Goal: Task Accomplishment & Management: Manage account settings

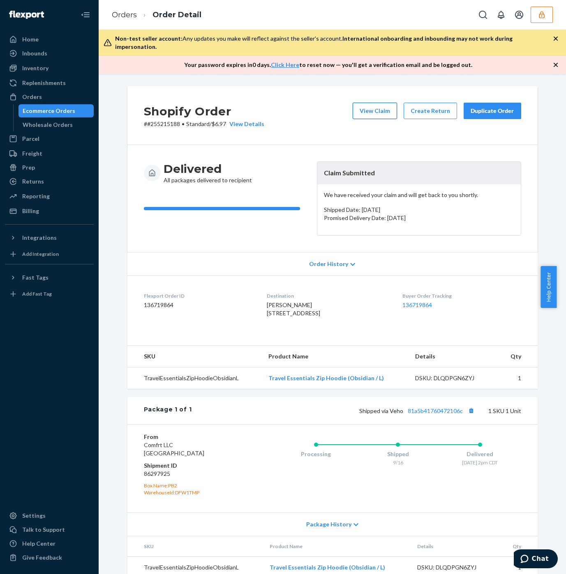
click at [363, 103] on button "View Claim" at bounding box center [375, 111] width 44 height 16
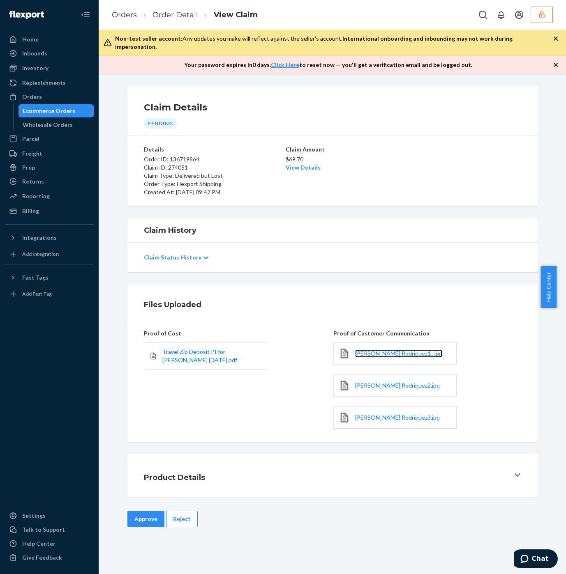
drag, startPoint x: 382, startPoint y: 346, endPoint x: 366, endPoint y: 337, distance: 18.6
click at [382, 350] on span "Elvira Rodriguez1...jpg" at bounding box center [398, 353] width 87 height 7
click at [372, 382] on span "Elvira Rodriguez2.jpg" at bounding box center [397, 385] width 85 height 7
drag, startPoint x: 383, startPoint y: 412, endPoint x: 364, endPoint y: 411, distance: 18.9
click at [383, 414] on span "Elvira Rodriguez3.jpg" at bounding box center [397, 417] width 85 height 7
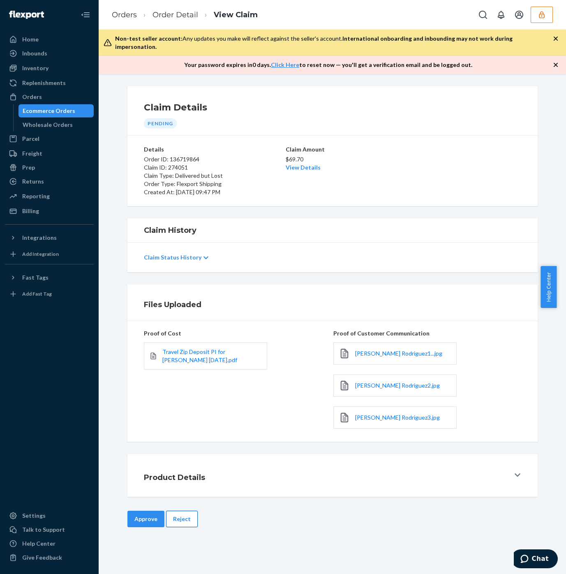
click at [173, 517] on button "Reject" at bounding box center [182, 519] width 32 height 16
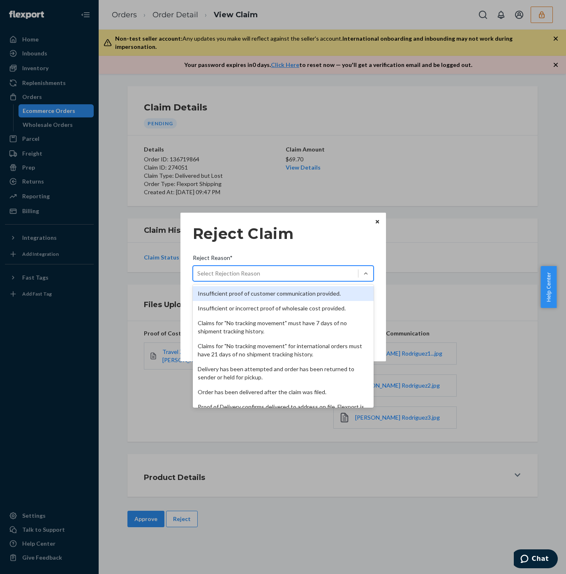
click at [213, 270] on div "Select Rejection Reason" at bounding box center [228, 274] width 63 height 8
click at [198, 270] on input "Reject Reason* option Insufficient proof of customer communication provided. fo…" at bounding box center [197, 274] width 1 height 8
click at [244, 402] on div "Proof of Delivery confirms delivered to address on file. Flexport is not liable…" at bounding box center [283, 411] width 181 height 23
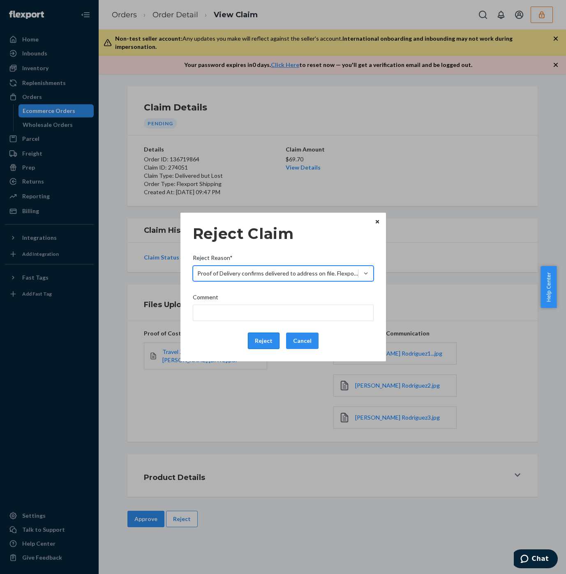
click at [261, 339] on button "Reject" at bounding box center [264, 341] width 32 height 16
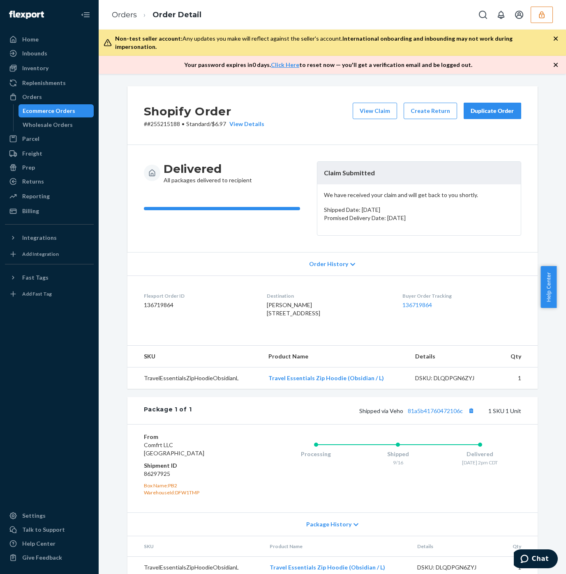
scroll to position [23, 0]
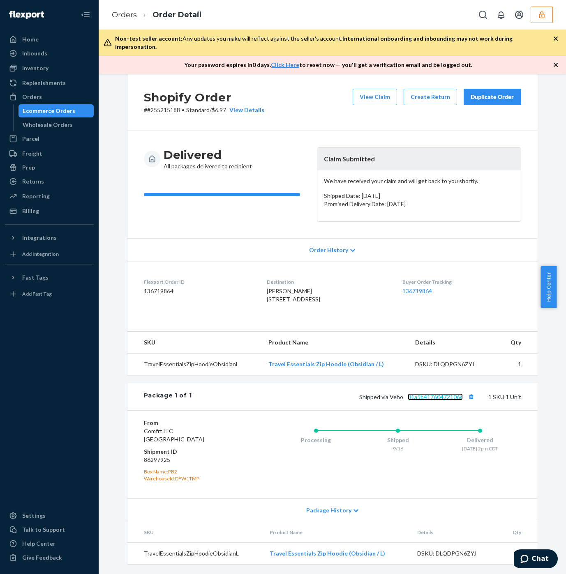
click at [431, 399] on link "81a5b41760472106c" at bounding box center [435, 397] width 55 height 7
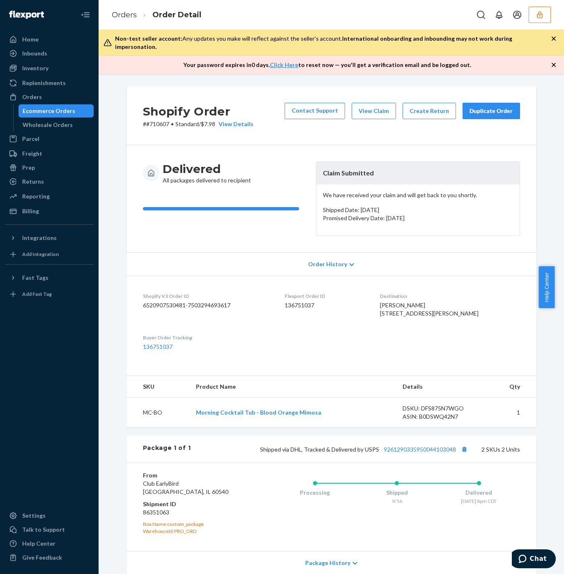
scroll to position [99, 0]
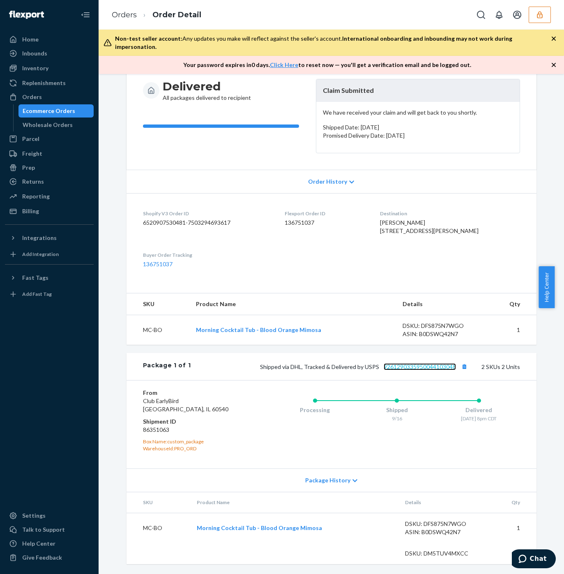
click at [429, 369] on link "9261290335950044103048" at bounding box center [420, 366] width 72 height 7
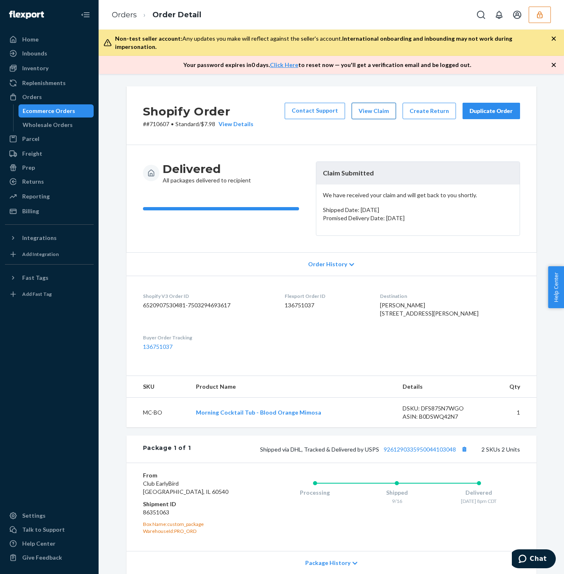
click at [363, 106] on button "View Claim" at bounding box center [374, 111] width 44 height 16
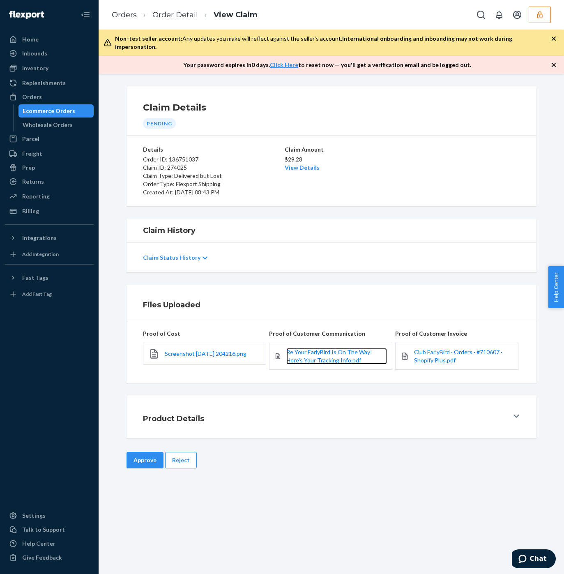
click at [309, 348] on span "Re Your EarlyBird Is On The Way! Here's Your Tracking Info.pdf" at bounding box center [329, 355] width 86 height 15
click at [180, 452] on button "Reject" at bounding box center [181, 460] width 32 height 16
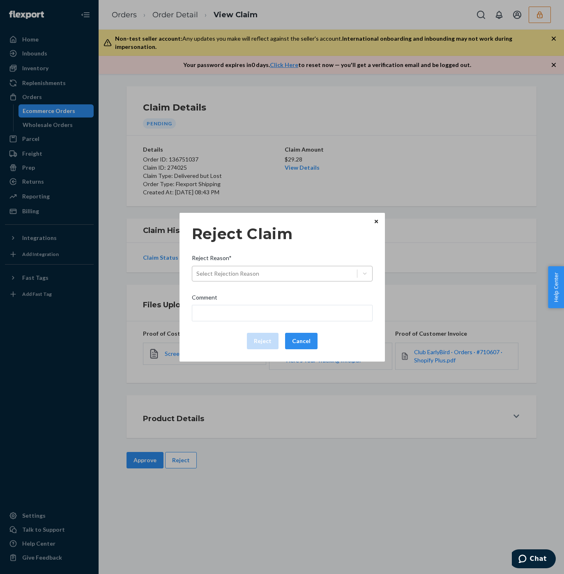
click at [267, 274] on div "Select Rejection Reason" at bounding box center [274, 273] width 165 height 13
click at [197, 274] on input "Reject Reason* Select Rejection Reason" at bounding box center [196, 274] width 1 height 8
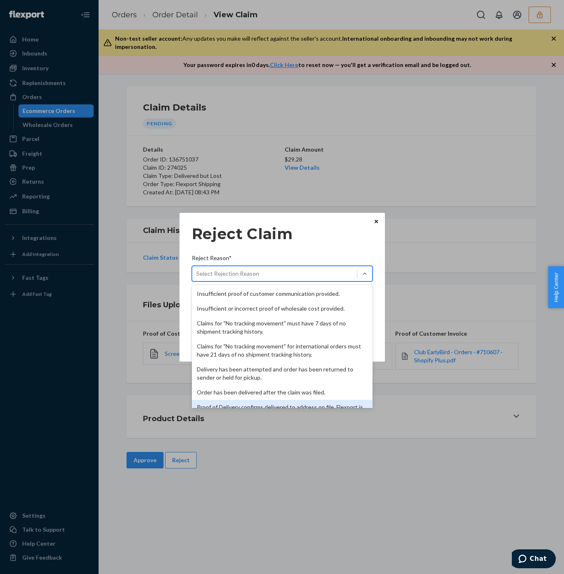
scroll to position [107, 0]
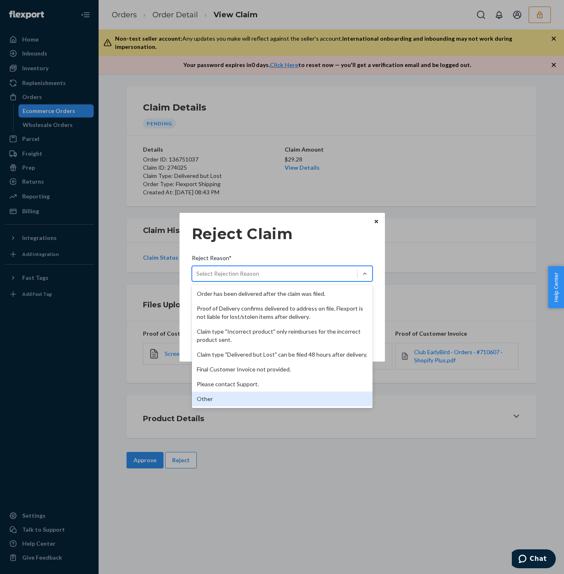
click at [262, 401] on div "Other" at bounding box center [282, 399] width 181 height 15
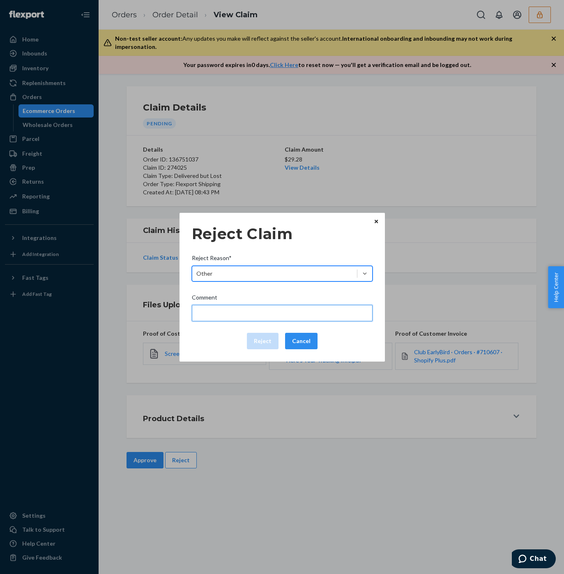
click at [268, 307] on input "Comment" at bounding box center [282, 313] width 181 height 16
type input "The package was confirmed to be delivered at the right location and flexport is…"
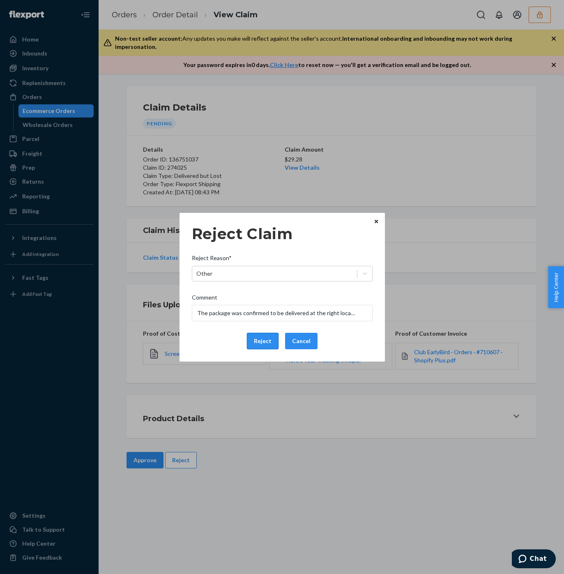
click at [264, 340] on button "Reject" at bounding box center [263, 341] width 32 height 16
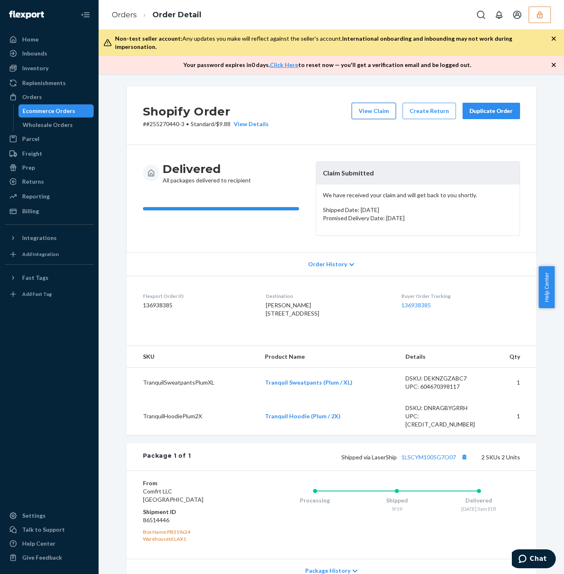
click at [371, 104] on button "View Claim" at bounding box center [374, 111] width 44 height 16
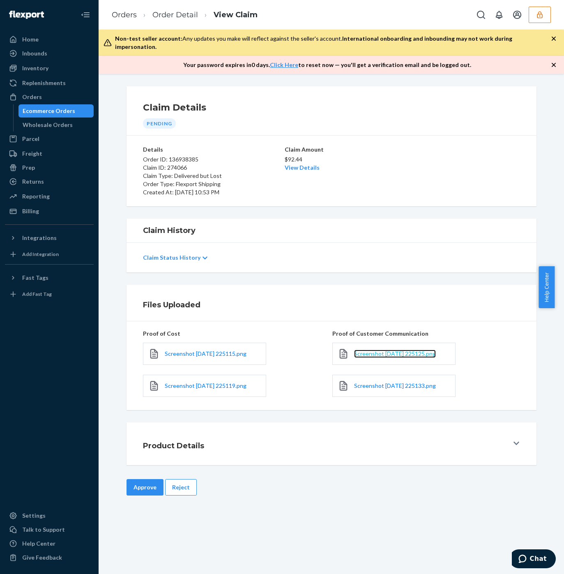
click at [389, 350] on span "Screenshot 2025-09-24 225125.png" at bounding box center [395, 353] width 82 height 7
click at [365, 382] on span "Screenshot 2025-09-24 225133.png" at bounding box center [395, 385] width 82 height 7
click at [174, 479] on button "Reject" at bounding box center [181, 487] width 32 height 16
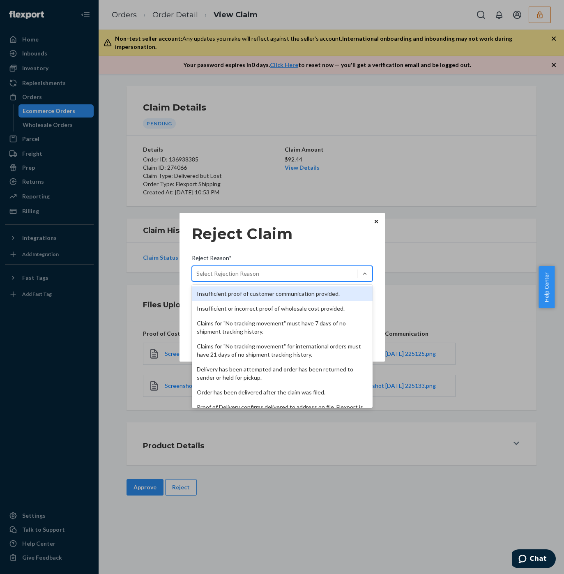
click at [261, 274] on div "Select Rejection Reason" at bounding box center [274, 273] width 165 height 13
click at [197, 274] on input "Reject Reason* option Insufficient proof of customer communication provided. fo…" at bounding box center [196, 274] width 1 height 8
click at [233, 406] on div "Proof of Delivery confirms delivered to address on file. Flexport is not liable…" at bounding box center [282, 411] width 181 height 23
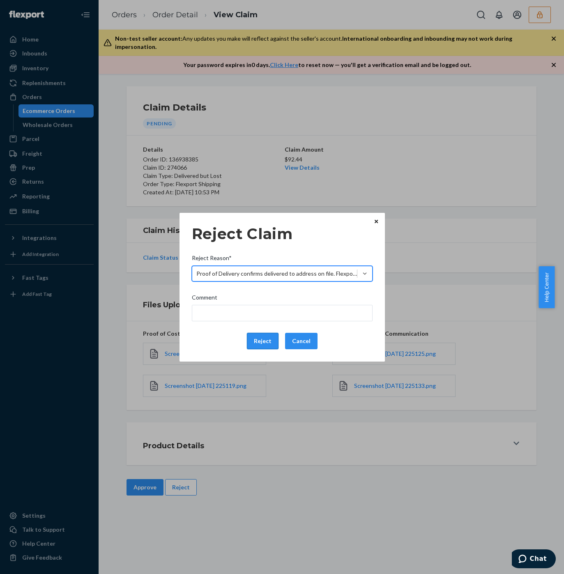
click at [256, 346] on button "Reject" at bounding box center [263, 341] width 32 height 16
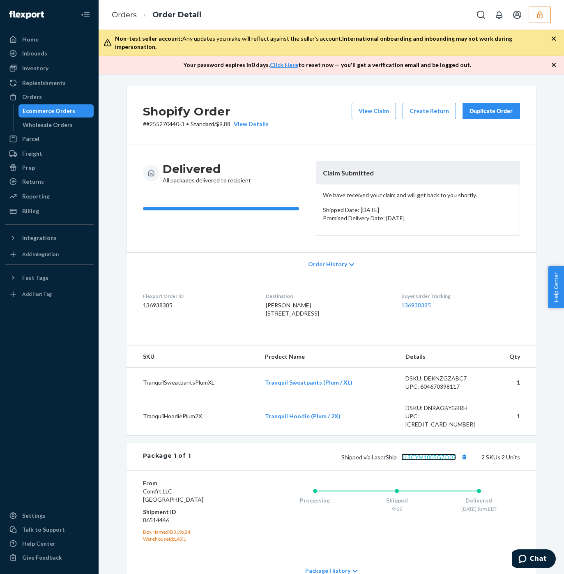
click at [420, 457] on link "1LSCYM1005G7O07" at bounding box center [428, 457] width 55 height 7
drag, startPoint x: 254, startPoint y: 304, endPoint x: 293, endPoint y: 313, distance: 41.0
click at [295, 316] on span "[PERSON_NAME] [STREET_ADDRESS]" at bounding box center [292, 309] width 53 height 15
copy span "[STREET_ADDRESS]"
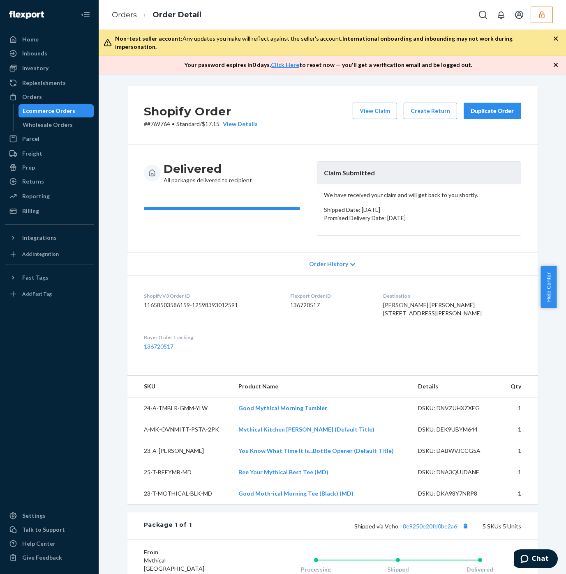
scroll to position [185, 0]
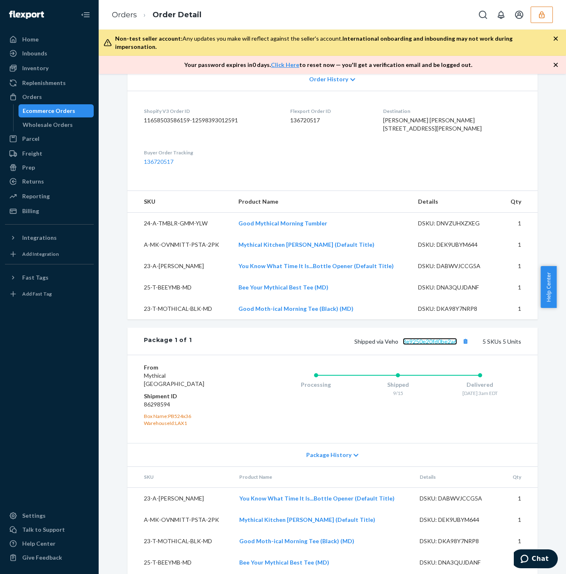
click at [422, 345] on link "8e9250e20fd0be2a6" at bounding box center [430, 341] width 54 height 7
click at [104, 426] on div "Shopify Order # #769764 • Standard / $17.15 View Details View Claim Create Retu…" at bounding box center [332, 324] width 467 height 500
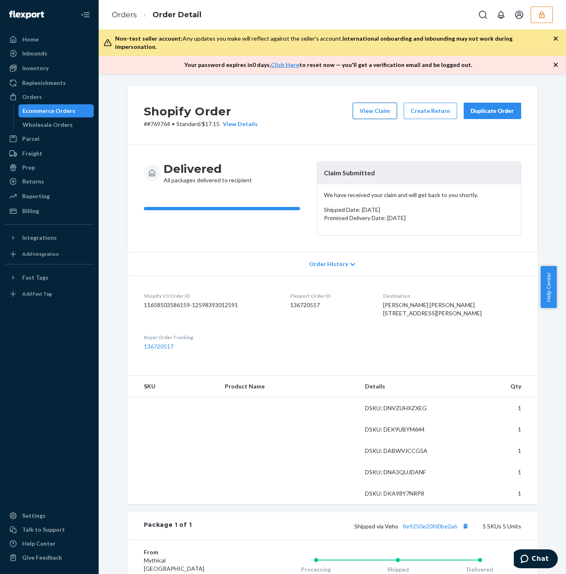
click at [376, 107] on button "View Claim" at bounding box center [375, 111] width 44 height 16
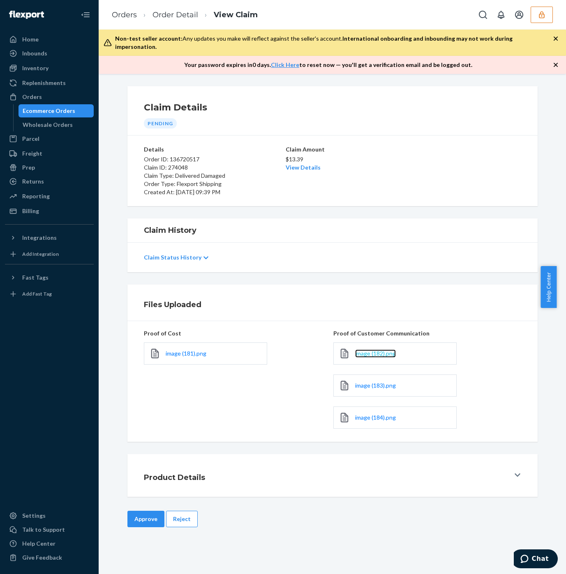
click at [367, 350] on span "image (182).png" at bounding box center [375, 353] width 41 height 7
click at [361, 382] on span "image (183).png" at bounding box center [375, 385] width 41 height 7
click at [368, 414] on span "image (184).png" at bounding box center [375, 417] width 41 height 7
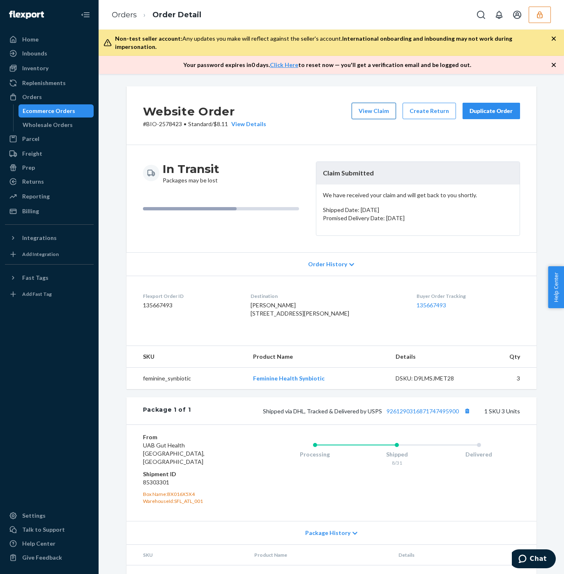
click at [363, 110] on button "View Claim" at bounding box center [374, 111] width 44 height 16
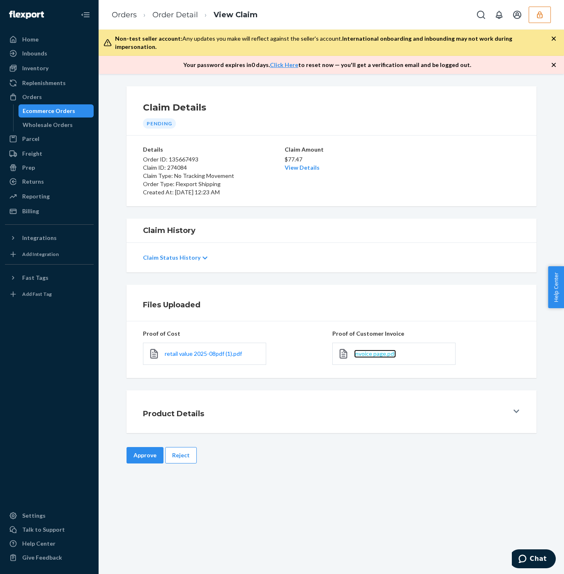
click at [368, 350] on span "invoice page.pdf" at bounding box center [375, 353] width 42 height 7
click at [307, 164] on link "View Details" at bounding box center [302, 167] width 35 height 7
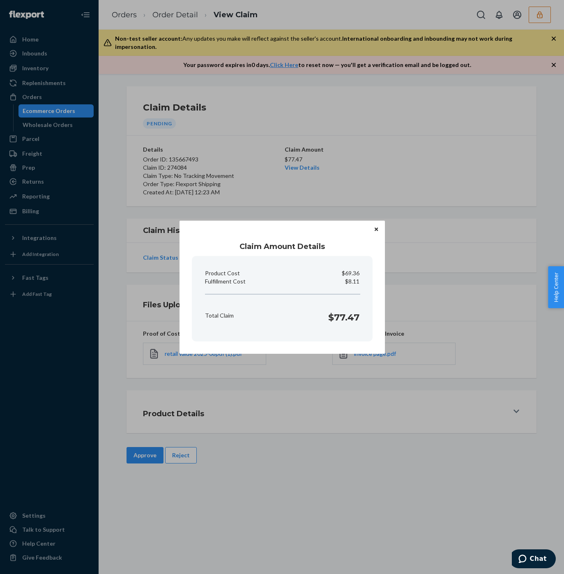
click at [424, 193] on div "Claim Amount Details Product Cost $69.36 Fulfillment Cost $8.11 Total Claim $77…" at bounding box center [282, 287] width 564 height 574
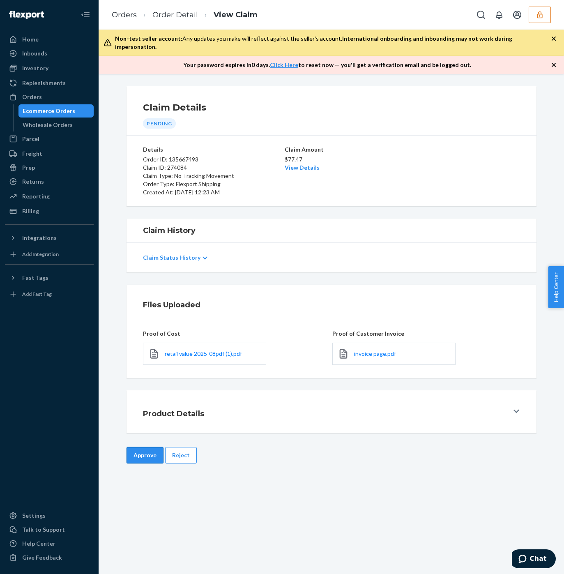
click at [129, 447] on button "Approve" at bounding box center [145, 455] width 37 height 16
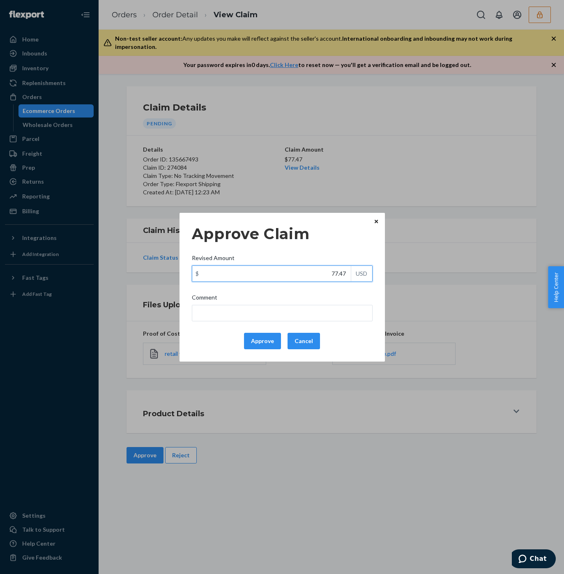
drag, startPoint x: 308, startPoint y: 267, endPoint x: 382, endPoint y: 276, distance: 74.1
click at [382, 276] on div "Approve Claim Revised Amount $ 77.47 USD Comment Approve Cancel" at bounding box center [282, 287] width 205 height 149
paste input "58.49"
type input "58.49"
click at [299, 311] on input "Comment" at bounding box center [282, 313] width 181 height 16
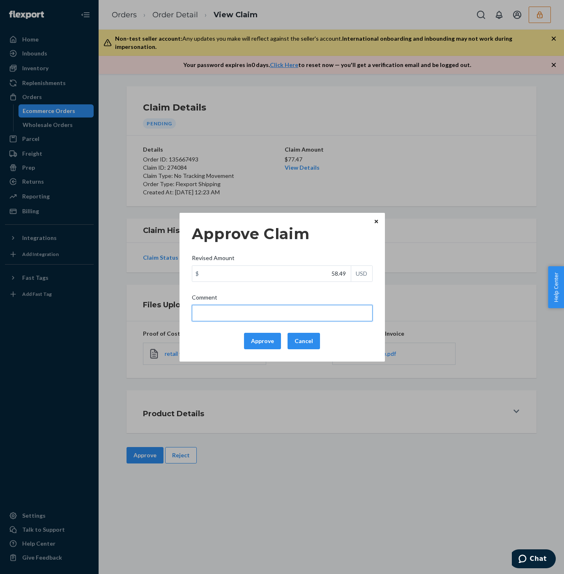
type input "Total cost has been adjusted to 40% retail price plus fulfillment fee."
click at [256, 340] on button "Approve" at bounding box center [262, 341] width 37 height 16
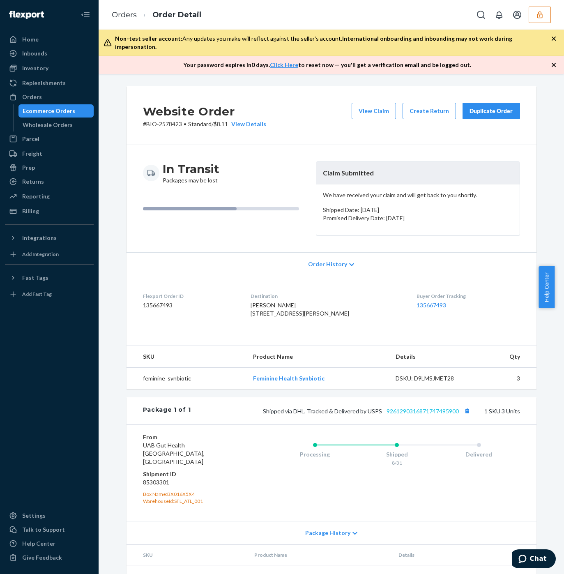
scroll to position [31, 0]
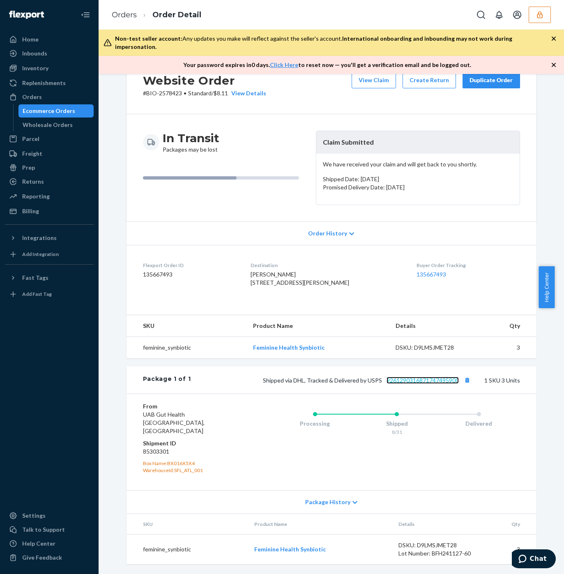
click at [420, 384] on link "9261290316871747495900" at bounding box center [423, 380] width 72 height 7
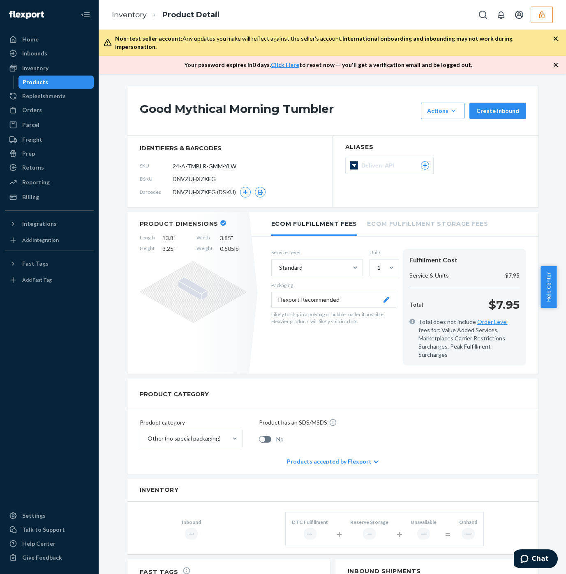
click at [111, 373] on div "Good Mythical Morning Tumbler Actions Hide Create inbound identifiers & barcode…" at bounding box center [332, 437] width 455 height 703
click at [486, 284] on div "Fulfillment Cost Service & Units $7.95 Total $7.95 Total does not include Order…" at bounding box center [464, 307] width 123 height 117
click at [275, 127] on div "Good Mythical Morning Tumbler Actions Hide Create inbound" at bounding box center [332, 111] width 411 height 50
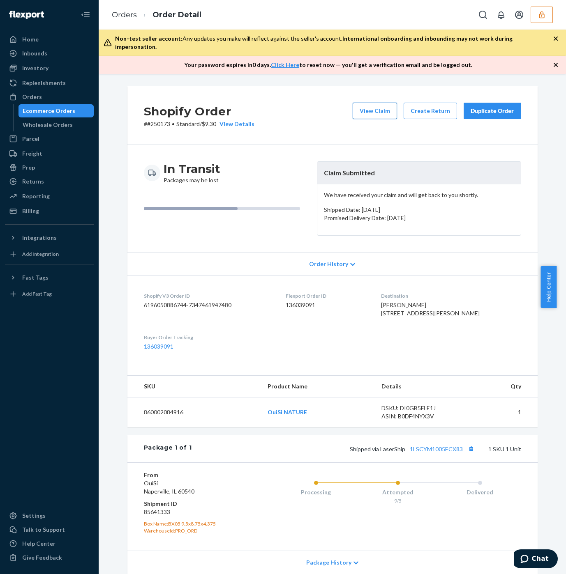
click at [372, 105] on button "View Claim" at bounding box center [375, 111] width 44 height 16
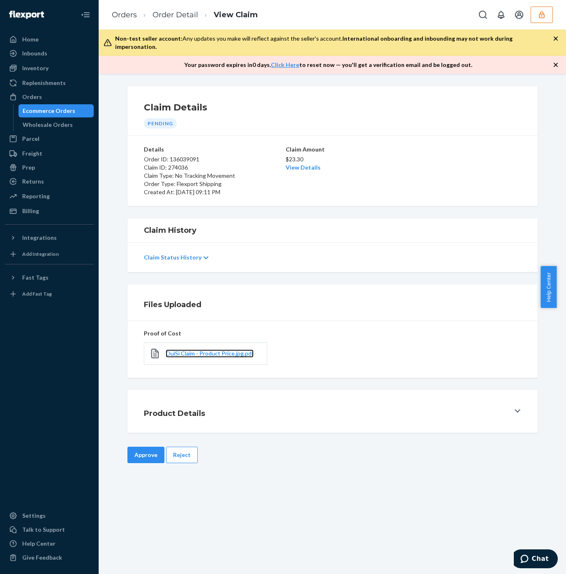
click at [237, 350] on link "OuiSi Claim - Product Price.jpg.pdf" at bounding box center [210, 354] width 88 height 8
click at [171, 447] on button "Reject" at bounding box center [182, 455] width 32 height 16
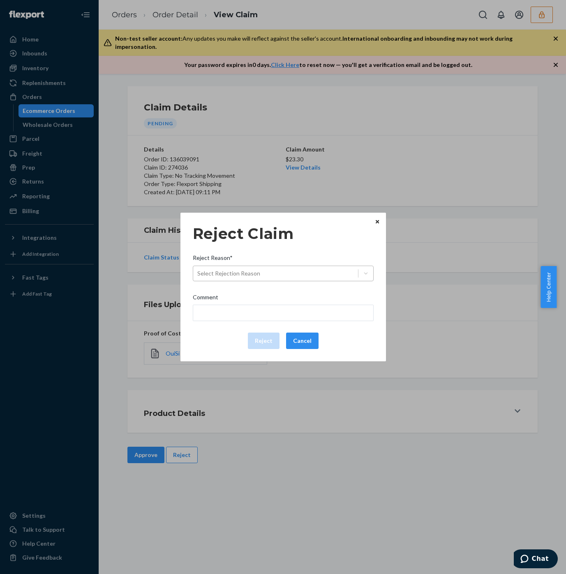
click at [230, 268] on div "Select Rejection Reason" at bounding box center [275, 273] width 165 height 13
click at [198, 270] on input "Reject Reason* Select Rejection Reason" at bounding box center [197, 274] width 1 height 8
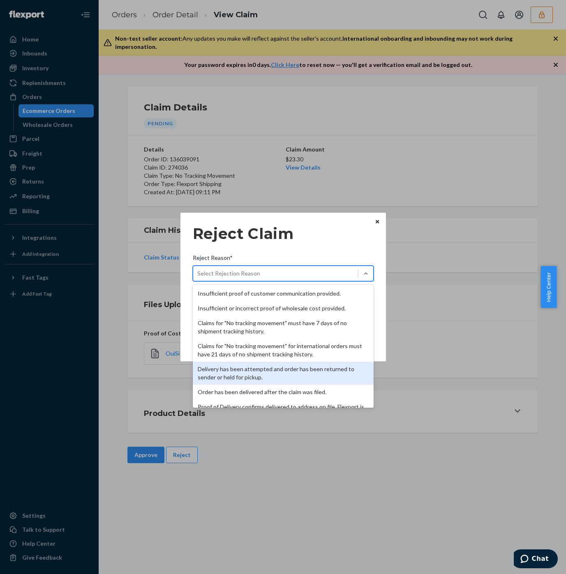
click at [239, 370] on div "Delivery has been attempted and order has been returned to sender or held for p…" at bounding box center [283, 373] width 181 height 23
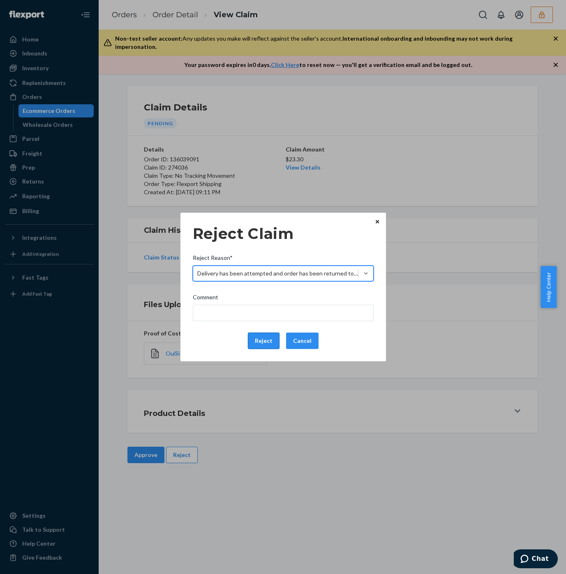
click at [254, 340] on button "Reject" at bounding box center [264, 341] width 32 height 16
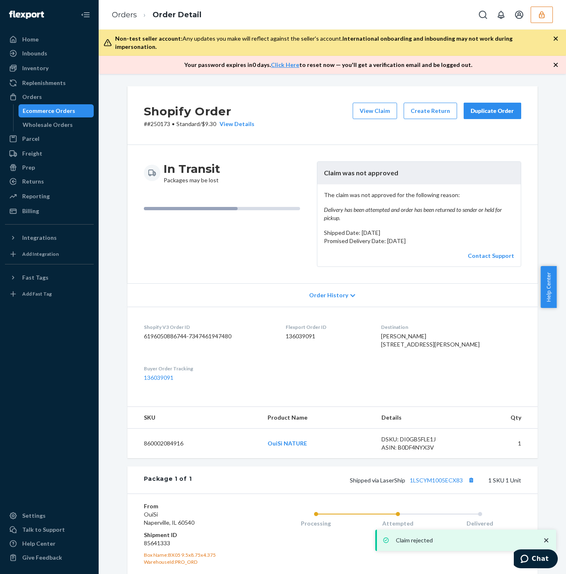
click at [259, 94] on div "Shopify Order # #250173 • Standard / $9.30 View Details View Claim Create Retur…" at bounding box center [332, 115] width 410 height 59
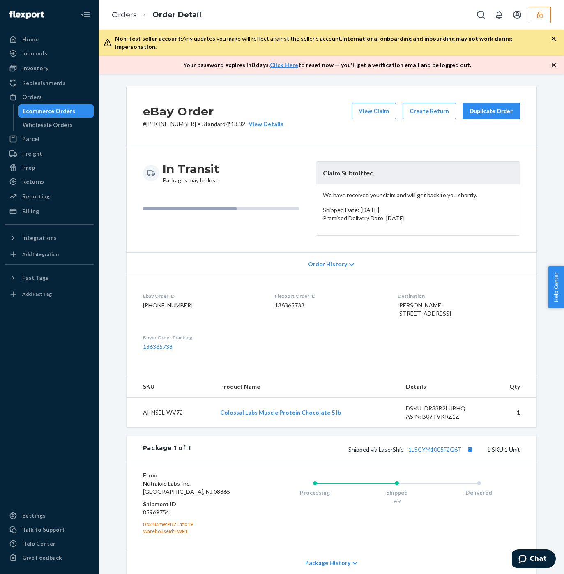
scroll to position [70, 0]
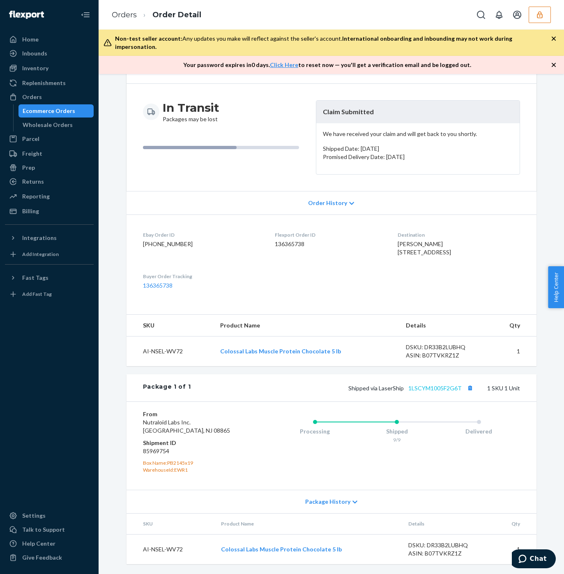
click at [428, 392] on div "Shipped via LaserShip 1LSCYM1005F2G6T 1 SKU 1 Unit" at bounding box center [355, 388] width 329 height 11
click at [437, 392] on div "Shipped via LaserShip 1LSCYM1005F2G6T 1 SKU 1 Unit" at bounding box center [355, 388] width 329 height 11
click at [439, 391] on link "1LSCYM1005F2G6T" at bounding box center [434, 388] width 53 height 7
drag, startPoint x: 195, startPoint y: 360, endPoint x: 332, endPoint y: 354, distance: 136.5
click at [332, 354] on tr "AI-NSEL-WV72 Colossal Labs Muscle Protein Chocolate 5 lb DSKU: DR33B2LUBHQ ASIN…" at bounding box center [332, 352] width 410 height 30
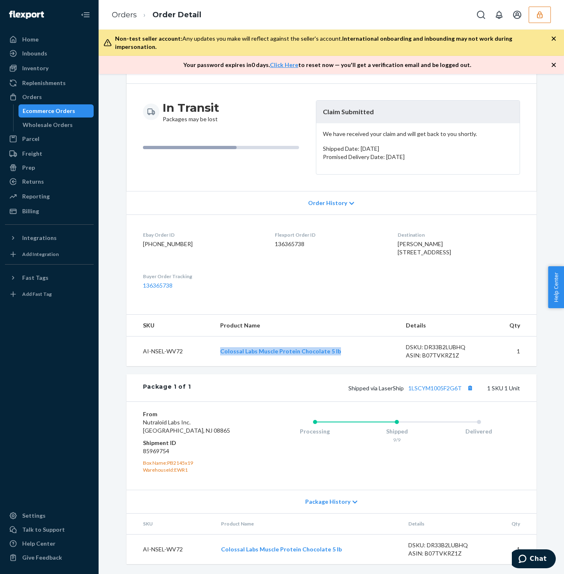
copy tr "Colossal Labs Muscle Protein Chocolate 5 lb"
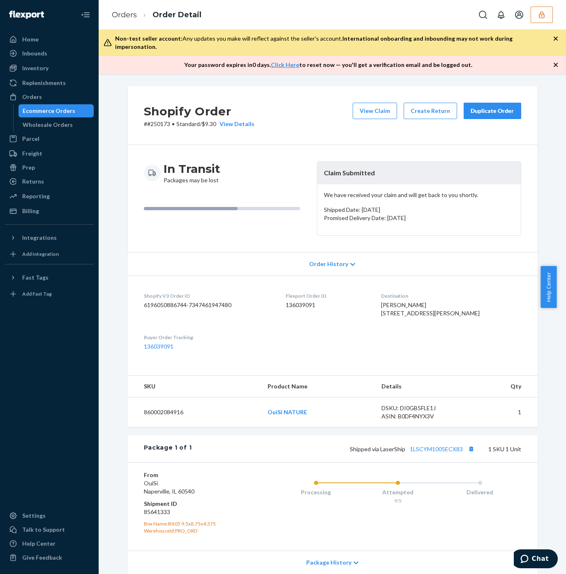
scroll to position [69, 0]
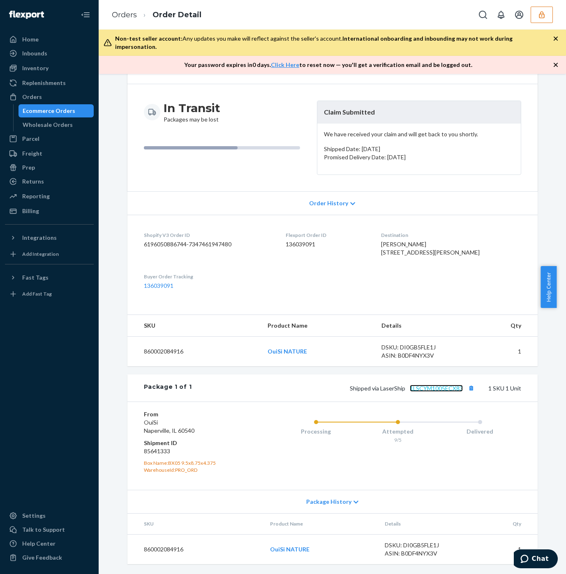
click at [415, 391] on link "1LSCYM1005ECX83" at bounding box center [436, 388] width 53 height 7
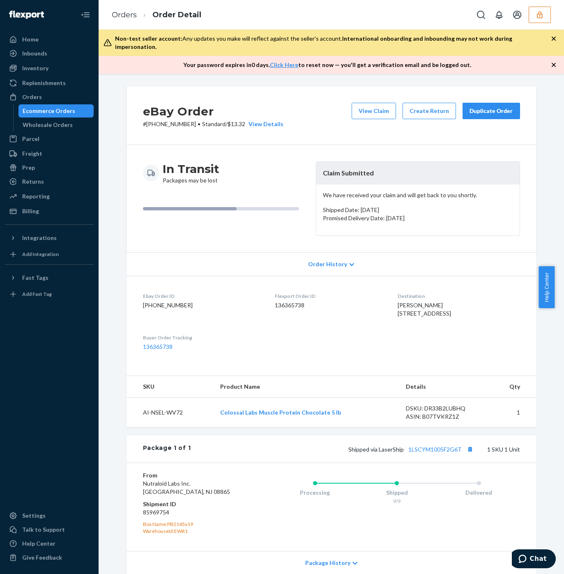
click at [379, 88] on div "eBay Order # 21-13538-85018 • Standard / $13.32 View Details View Claim Create …" at bounding box center [332, 115] width 410 height 59
click at [380, 103] on button "View Claim" at bounding box center [374, 111] width 44 height 16
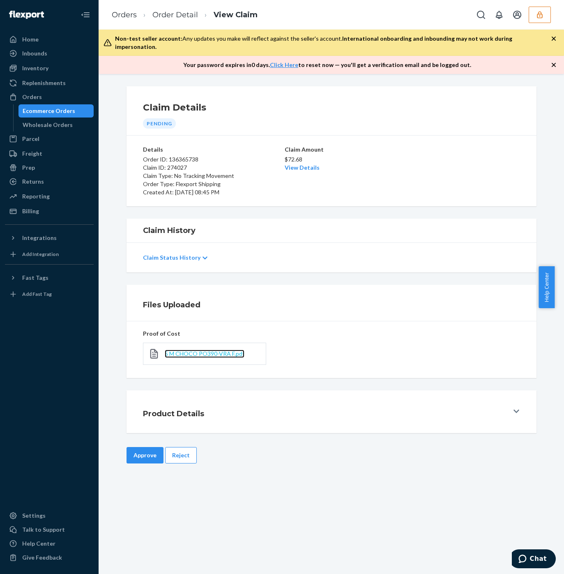
click at [197, 350] on span "5 M CHOCO PO390-VRA F.pdf" at bounding box center [205, 353] width 80 height 7
click at [286, 164] on link "View Details" at bounding box center [302, 167] width 35 height 7
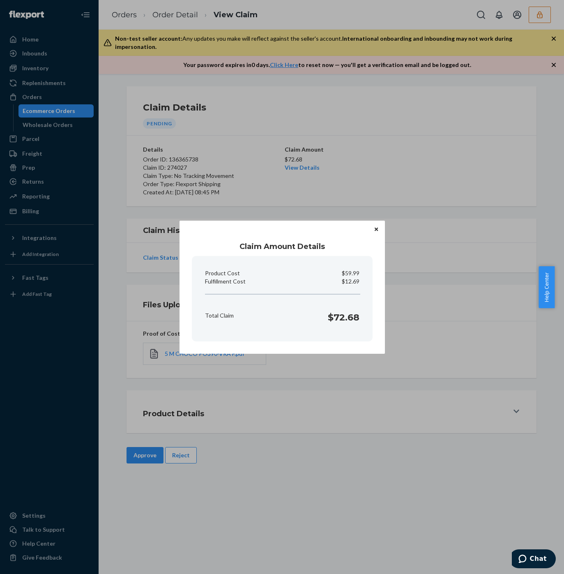
click at [477, 172] on div "Claim Amount Details Product Cost $59.99 Fulfillment Cost $12.69 Total Claim $7…" at bounding box center [282, 287] width 564 height 574
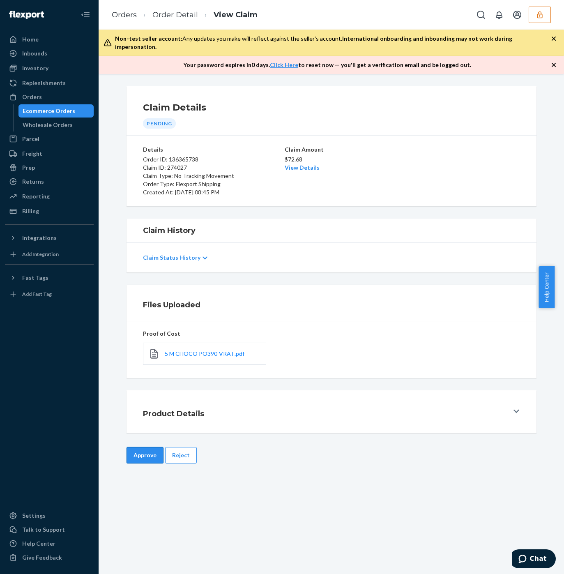
click at [129, 447] on button "Approve" at bounding box center [145, 455] width 37 height 16
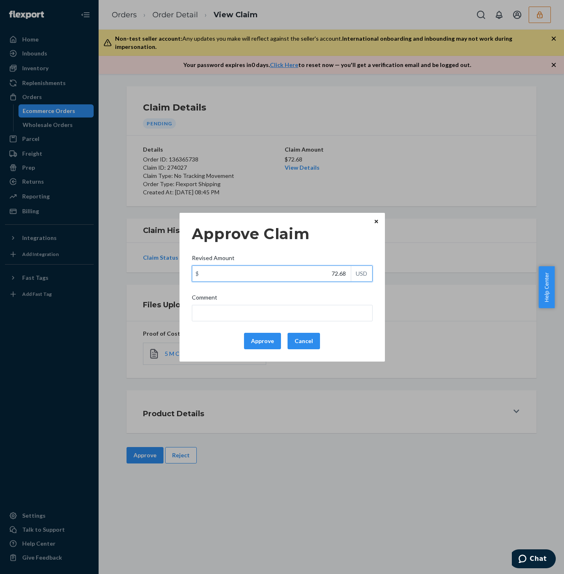
click at [386, 282] on div "Approve Claim Revised Amount $ 72.68 USD Comment Approve Cancel Home Inbounds S…" at bounding box center [282, 287] width 564 height 574
paste input "39.0"
type input "39.08"
click at [295, 313] on input "Comment" at bounding box center [282, 313] width 181 height 16
paste input "https://colossallabs.com/products/muscle-protein-100-whey"
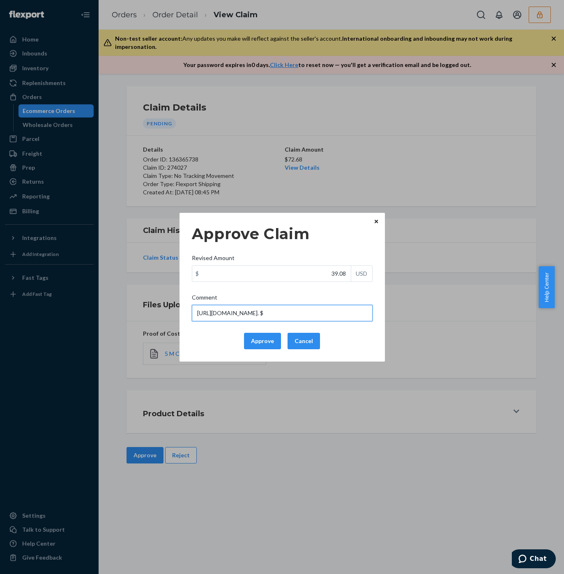
paste input "65.99"
drag, startPoint x: 347, startPoint y: 314, endPoint x: 405, endPoint y: 316, distance: 58.0
click at [405, 316] on div "Approve Claim Revised Amount $ 39.08 USD Comment https://colossallabs.com/produ…" at bounding box center [282, 287] width 564 height 574
click at [357, 311] on input "https://colossallabs.com/products/muscle-protein-100-whey. $65.99 x.40 +" at bounding box center [282, 313] width 181 height 16
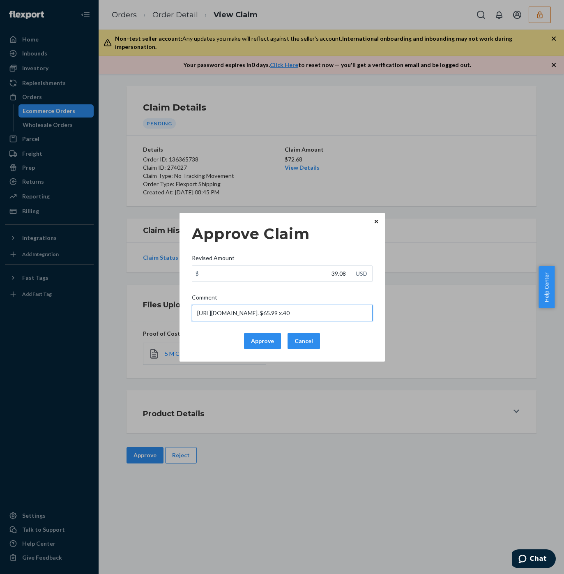
scroll to position [0, 26]
paste input "26.396"
drag, startPoint x: 367, startPoint y: 311, endPoint x: 48, endPoint y: 310, distance: 319.3
click at [48, 310] on div "Approve Claim Revised Amount $ 39.08 USD Comment https://colossallabs.com/produ…" at bounding box center [282, 287] width 564 height 574
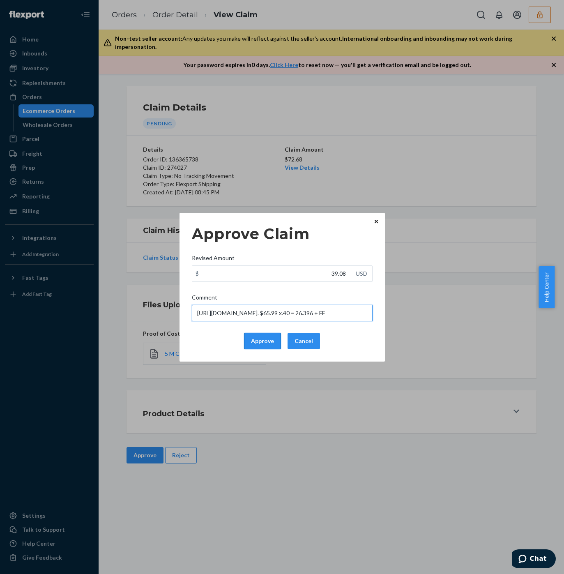
type input "https://colossallabs.com/products/muscle-protein-100-whey. $65.99 x.40 = 26.396…"
click at [268, 341] on button "Approve" at bounding box center [262, 341] width 37 height 16
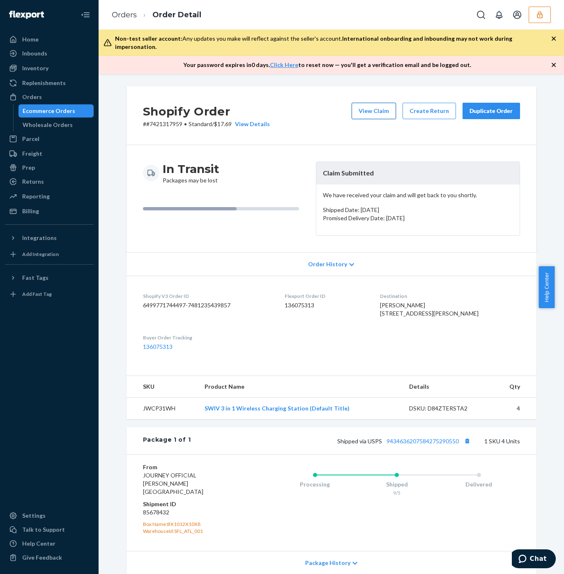
click at [374, 104] on button "View Claim" at bounding box center [374, 111] width 44 height 16
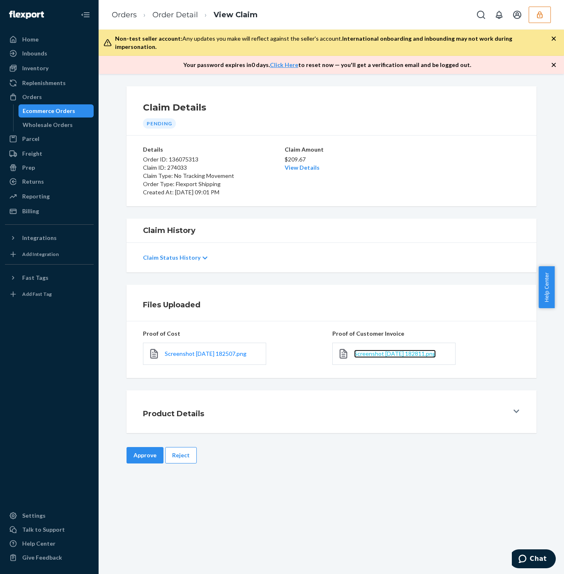
click at [415, 350] on span "Screenshot [DATE] 182811.png" at bounding box center [395, 353] width 82 height 7
click at [308, 164] on link "View Details" at bounding box center [302, 167] width 35 height 7
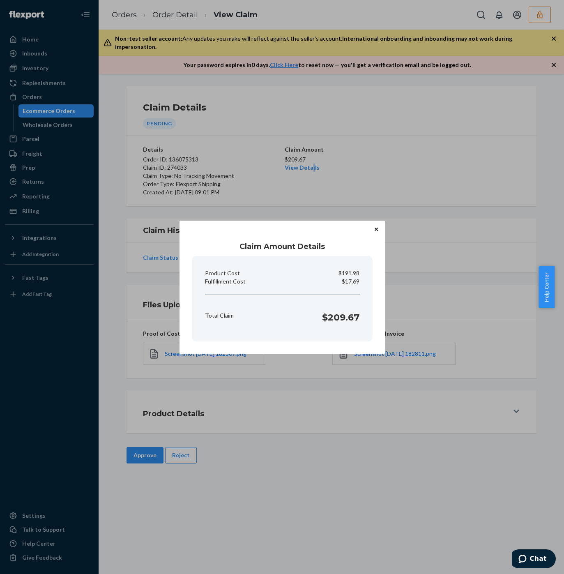
click at [441, 134] on div "Claim Amount Details Product Cost $191.98 Fulfillment Cost $17.69 Total Claim $…" at bounding box center [282, 287] width 564 height 574
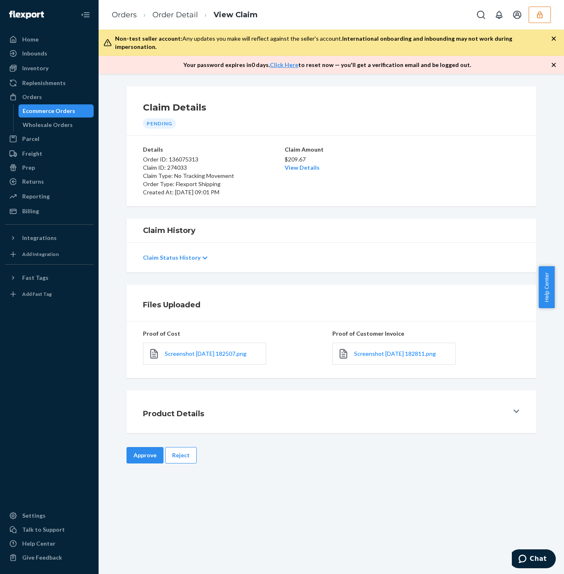
click at [144, 447] on button "Approve" at bounding box center [145, 455] width 37 height 16
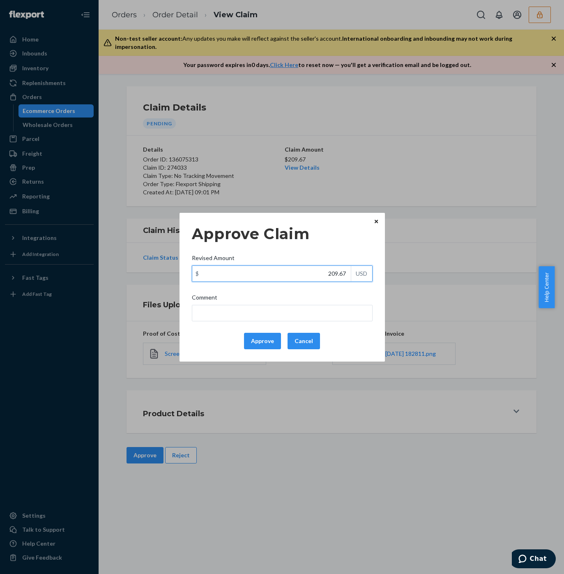
drag, startPoint x: 297, startPoint y: 267, endPoint x: 368, endPoint y: 274, distance: 71.8
click at [368, 274] on div "$ 209.67 USD" at bounding box center [282, 273] width 181 height 16
paste input "117.69"
type input "117.69"
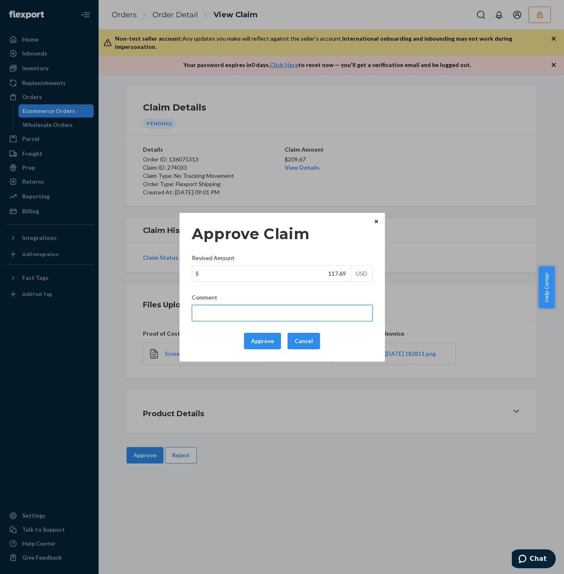
click at [311, 308] on input "Comment" at bounding box center [282, 313] width 181 height 16
type input "According to the terms & conditions updated on [DATE], no tracking movement cla…"
click at [269, 308] on input "According to the terms & conditions updated on [DATE], no tracking movement cla…" at bounding box center [282, 313] width 181 height 16
click at [269, 308] on input "According to the terms & conditions updated on 5/1/25, no tracking movement cla…" at bounding box center [282, 313] width 181 height 16
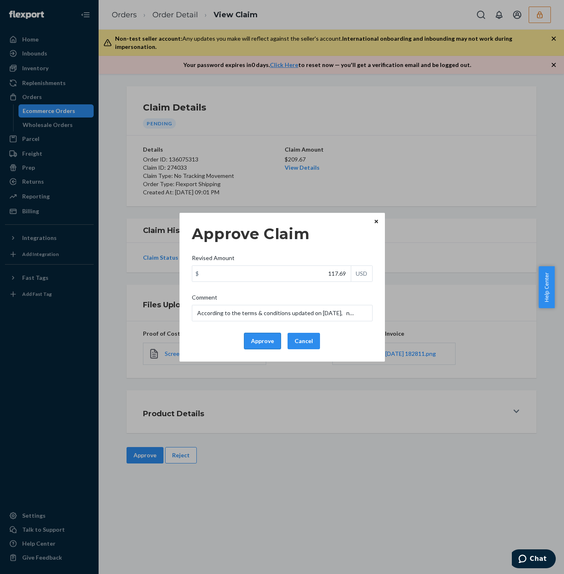
click at [266, 344] on button "Approve" at bounding box center [262, 341] width 37 height 16
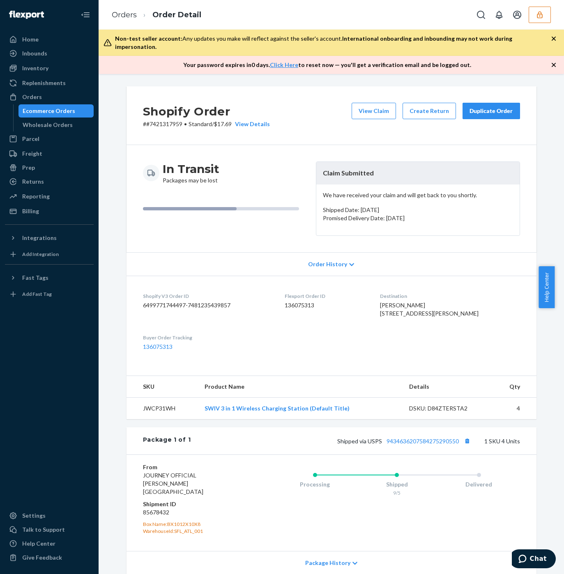
scroll to position [53, 0]
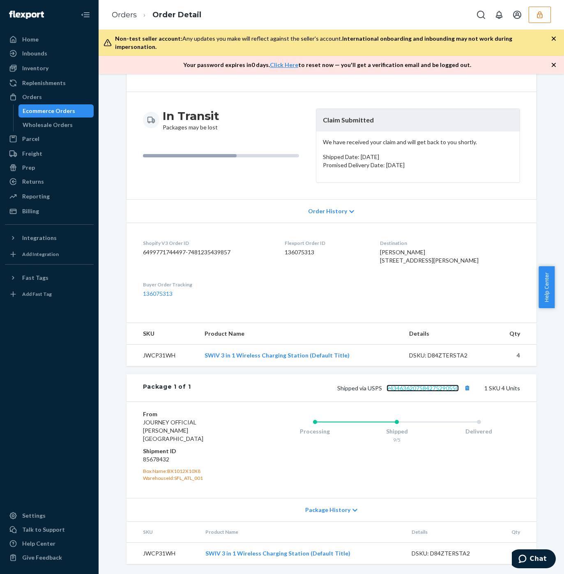
click at [433, 392] on link "9434636207584275290550" at bounding box center [423, 388] width 72 height 7
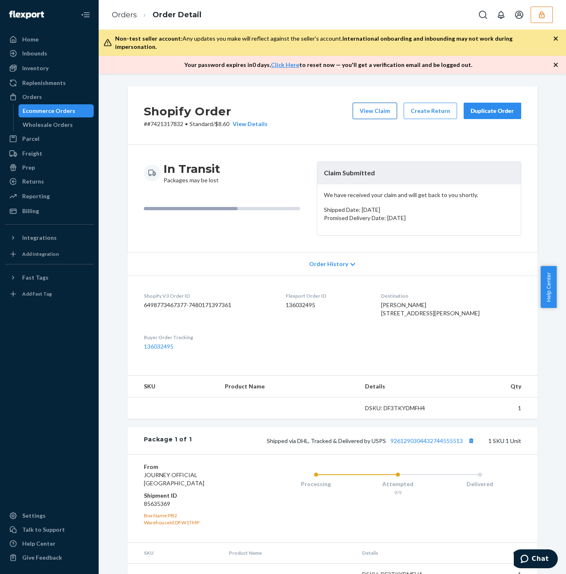
click at [378, 103] on button "View Claim" at bounding box center [375, 111] width 44 height 16
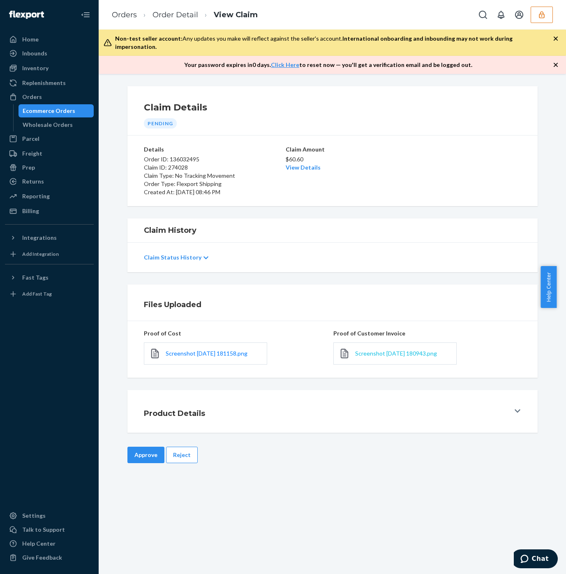
click at [398, 350] on span "Screenshot 2025-09-24 180943.png" at bounding box center [396, 353] width 82 height 7
click at [401, 350] on span "Screenshot 2025-09-24 180943.png" at bounding box center [396, 353] width 82 height 7
click at [172, 447] on button "Reject" at bounding box center [182, 455] width 32 height 16
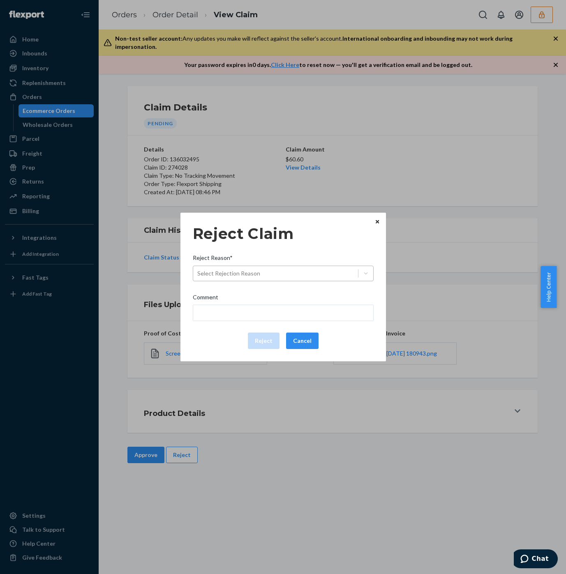
click at [223, 278] on div "Select Rejection Reason" at bounding box center [275, 273] width 165 height 13
click at [198, 278] on input "Reject Reason* Select Rejection Reason" at bounding box center [197, 274] width 1 height 8
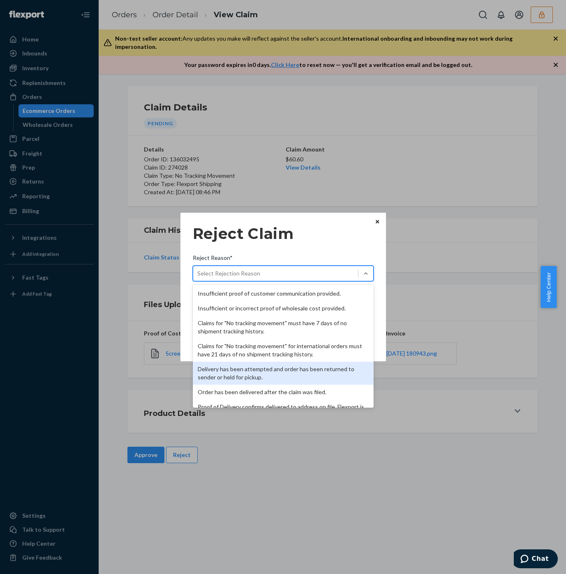
click at [216, 375] on div "Delivery has been attempted and order has been returned to sender or held for p…" at bounding box center [283, 373] width 181 height 23
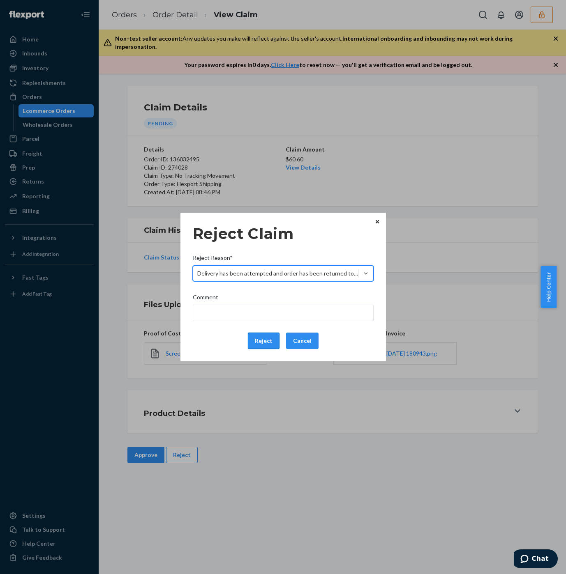
click at [263, 342] on button "Reject" at bounding box center [264, 341] width 32 height 16
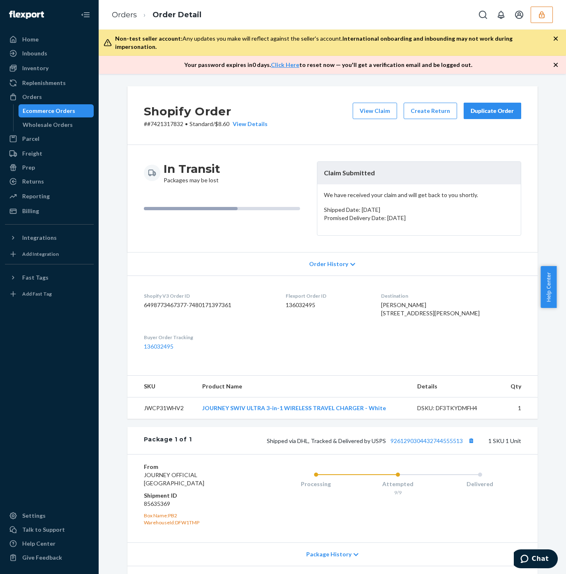
scroll to position [53, 0]
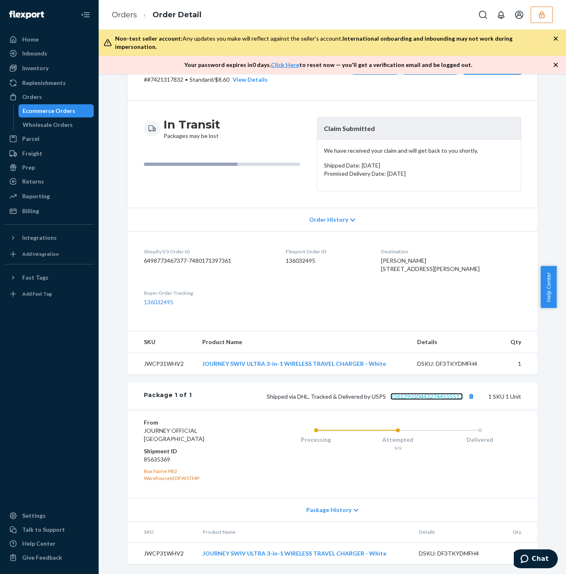
click at [411, 399] on link "9261290304432744555513" at bounding box center [426, 396] width 72 height 7
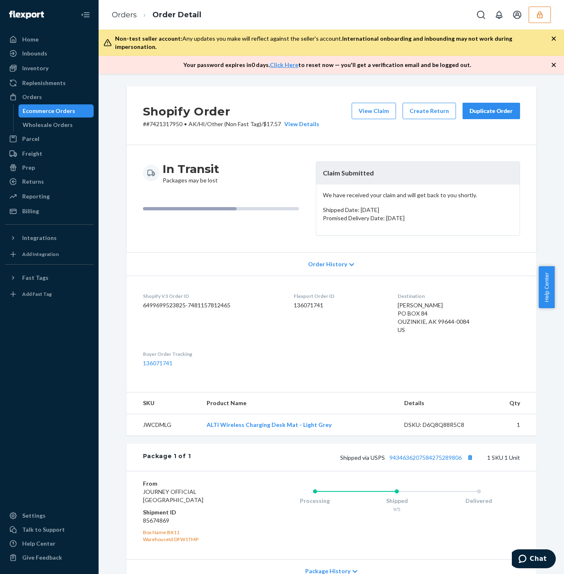
scroll to position [53, 0]
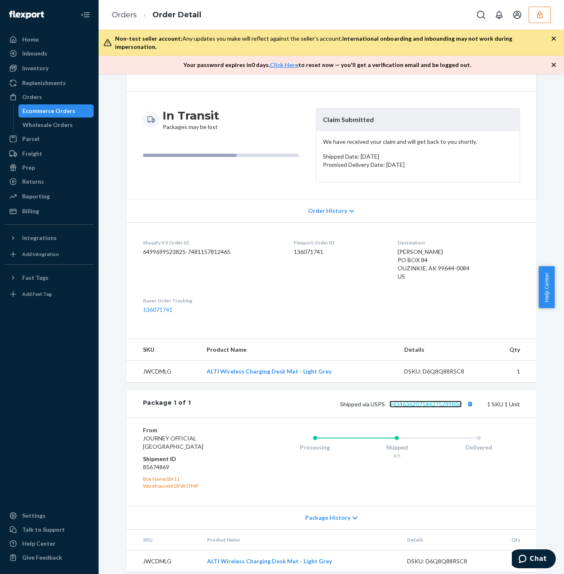
click at [431, 401] on link "9434636207584275289806" at bounding box center [426, 404] width 72 height 7
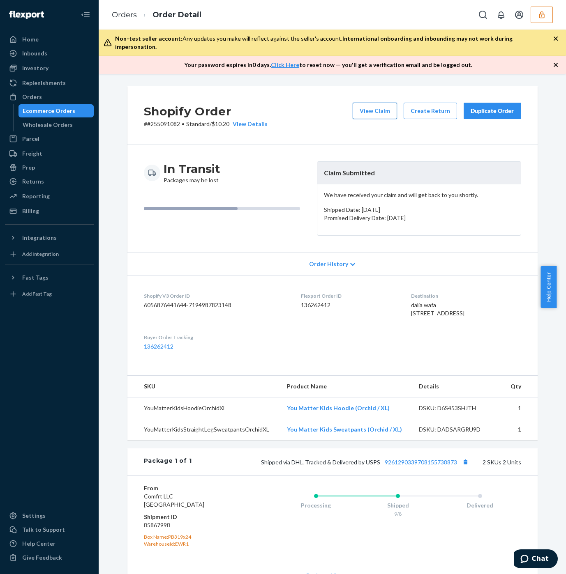
click at [355, 103] on button "View Claim" at bounding box center [375, 111] width 44 height 16
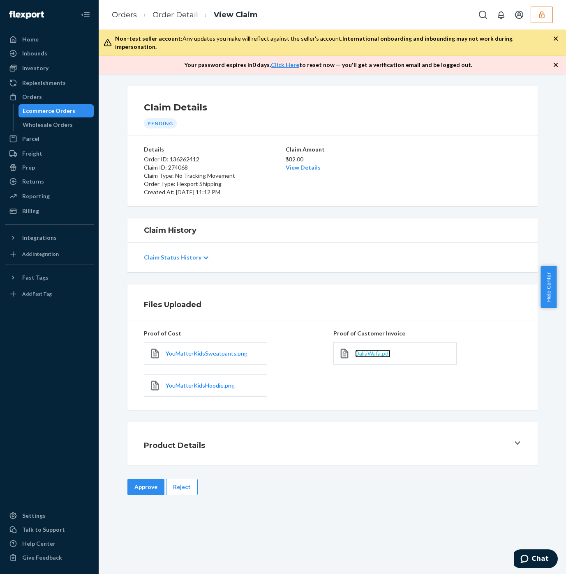
click at [363, 350] on span "DaliaWafa.pdf" at bounding box center [372, 353] width 35 height 7
click at [299, 164] on link "View Details" at bounding box center [303, 167] width 35 height 7
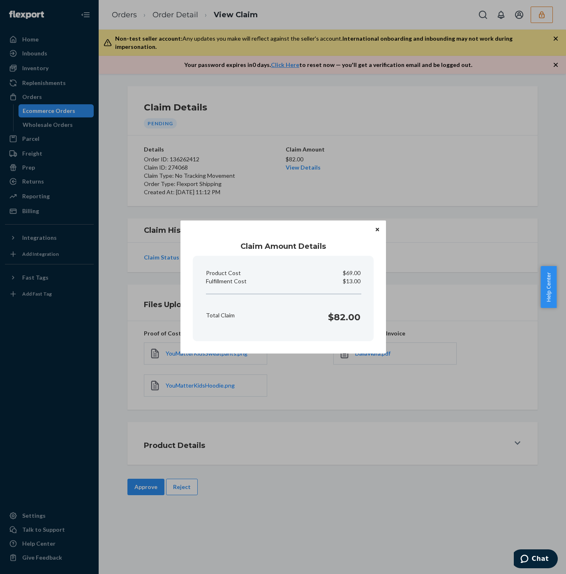
drag, startPoint x: 453, startPoint y: 336, endPoint x: 426, endPoint y: 355, distance: 33.2
click at [453, 336] on div "Claim Amount Details Product Cost $69.00 Fulfillment Cost $13.00 Total Claim $8…" at bounding box center [283, 287] width 566 height 574
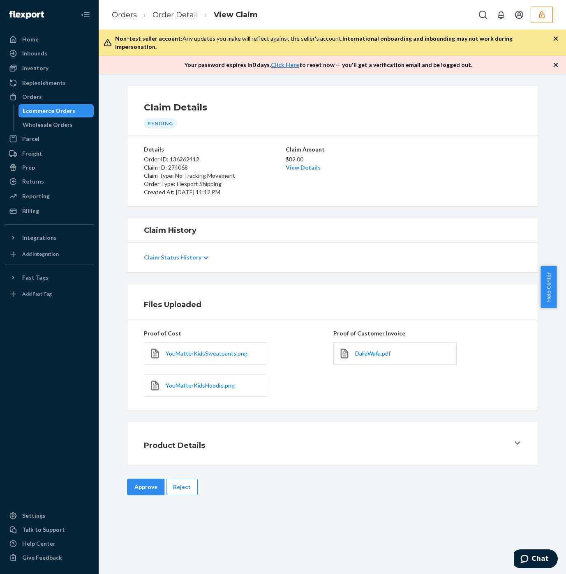
click at [144, 479] on button "Approve" at bounding box center [145, 487] width 37 height 16
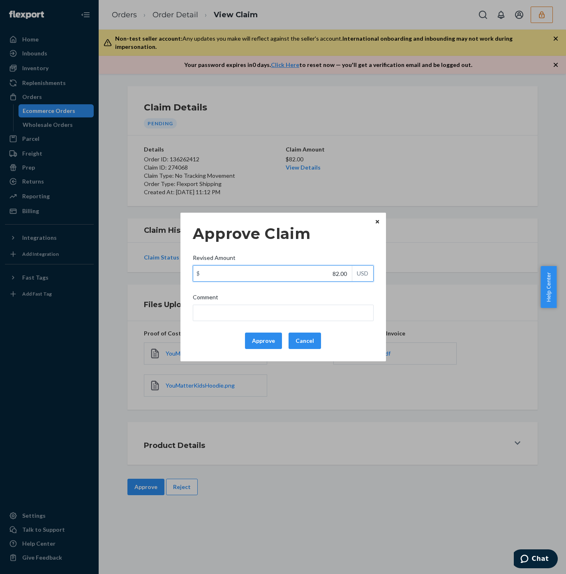
drag, startPoint x: 337, startPoint y: 271, endPoint x: 358, endPoint y: 274, distance: 21.6
click at [358, 274] on div "$ 82.00 USD" at bounding box center [283, 273] width 181 height 16
paste input "50.6"
type input "50.60"
click at [295, 315] on input "Comment" at bounding box center [283, 313] width 181 height 16
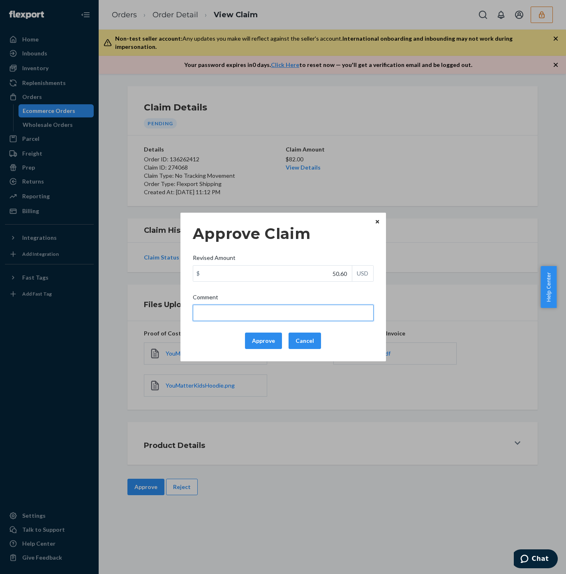
type input "Total cost has been adjusted to 40% retail price plus fulfillment fee."
click at [264, 337] on button "Approve" at bounding box center [263, 341] width 37 height 16
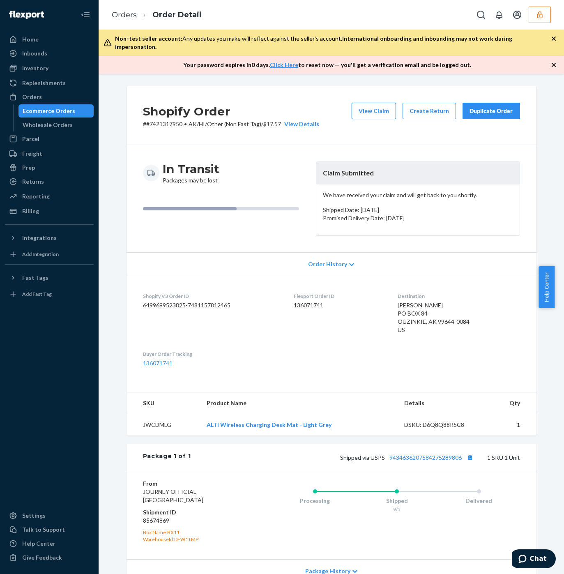
click at [376, 103] on button "View Claim" at bounding box center [374, 111] width 44 height 16
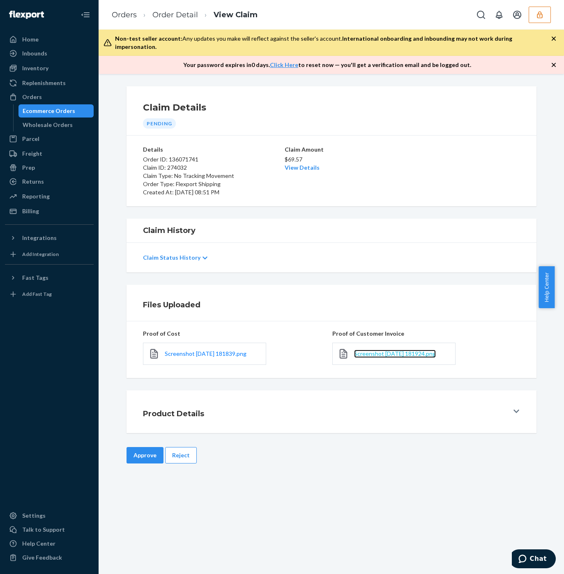
click at [416, 350] on span "Screenshot [DATE] 181924.png" at bounding box center [395, 353] width 82 height 7
click at [168, 450] on button "Reject" at bounding box center [181, 455] width 32 height 16
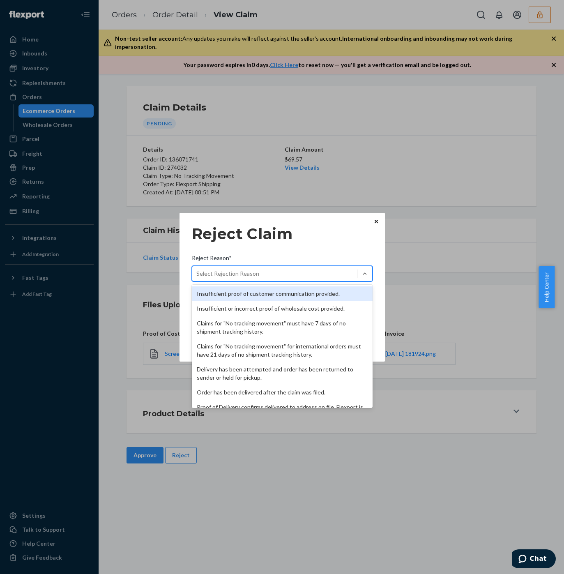
click at [227, 272] on div "Select Rejection Reason" at bounding box center [227, 274] width 63 height 8
click at [197, 272] on input "Reject Reason* option Insufficient proof of customer communication provided. fo…" at bounding box center [196, 274] width 1 height 8
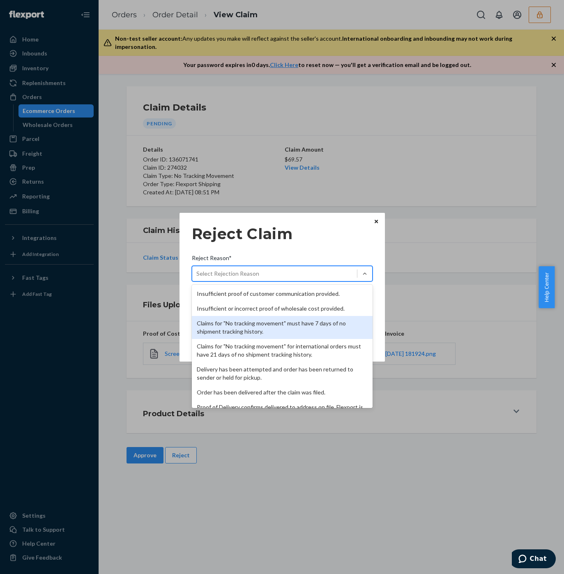
click at [236, 329] on div "Claims for "No tracking movement" must have 7 days of no shipment tracking hist…" at bounding box center [282, 327] width 181 height 23
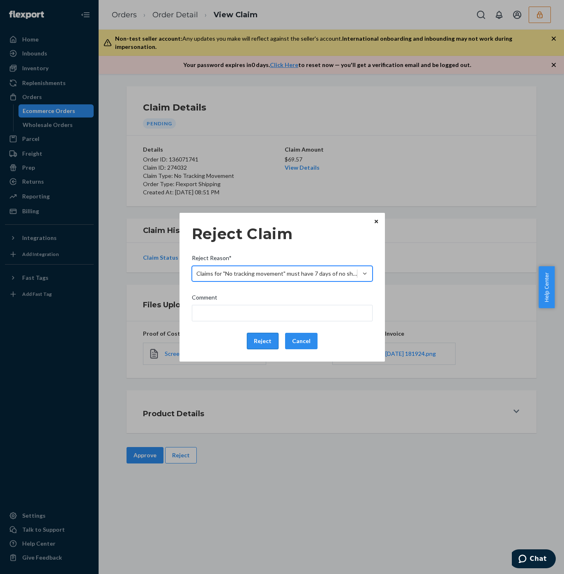
click at [253, 339] on button "Reject" at bounding box center [263, 341] width 32 height 16
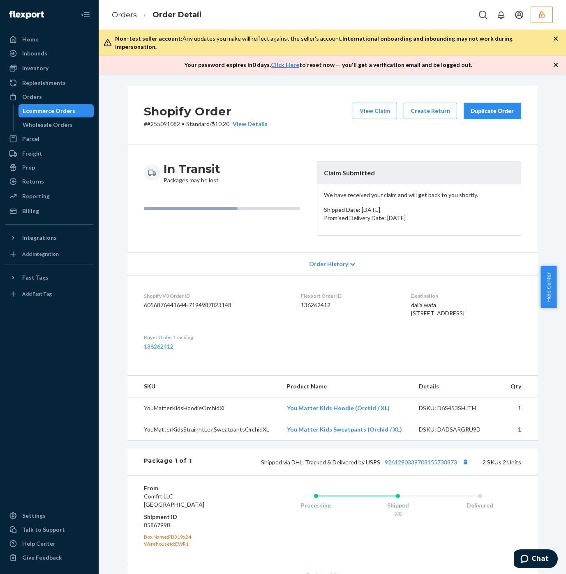
scroll to position [96, 0]
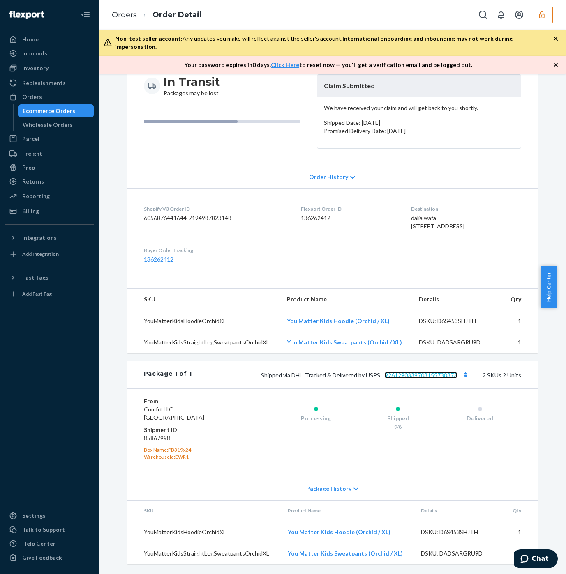
click at [435, 373] on link "9261290339708155738873" at bounding box center [421, 375] width 72 height 7
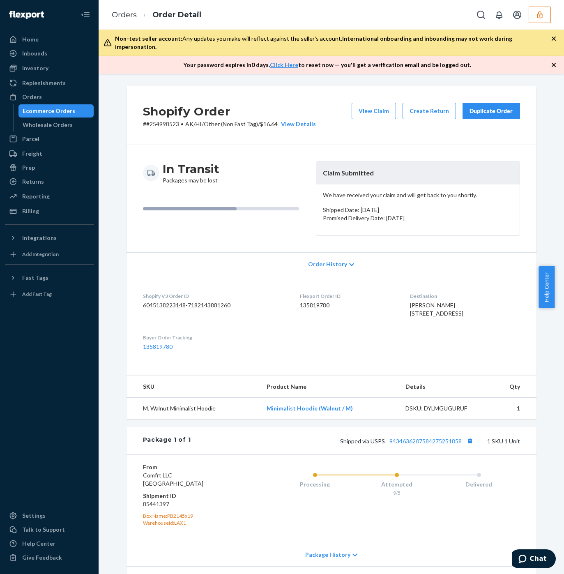
scroll to position [62, 0]
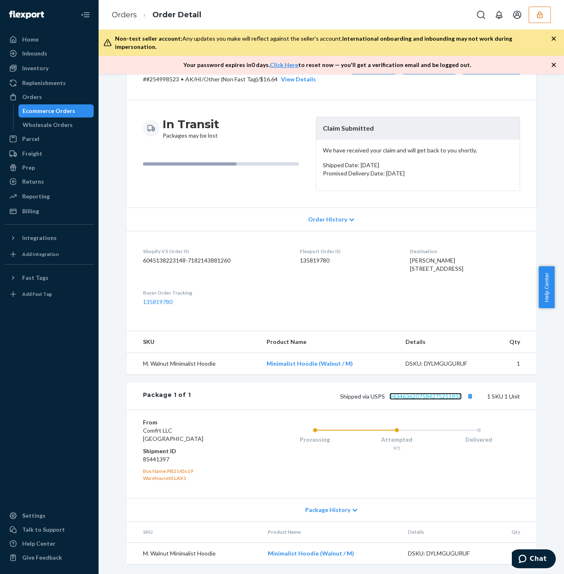
click at [413, 397] on link "9434636207584275251858" at bounding box center [426, 396] width 72 height 7
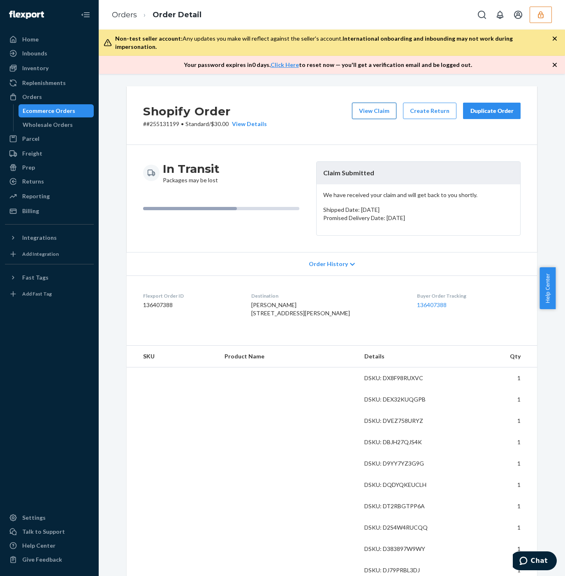
click at [364, 103] on button "View Claim" at bounding box center [374, 111] width 44 height 16
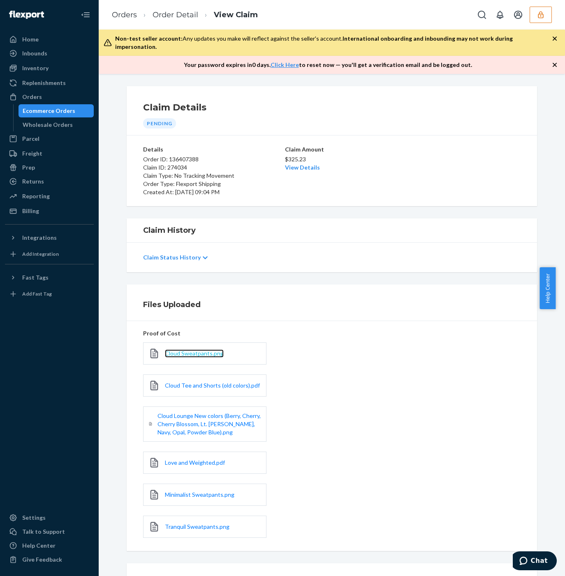
click at [182, 350] on span "Cloud Sweatpants.png" at bounding box center [194, 353] width 59 height 7
click at [298, 164] on link "View Details" at bounding box center [302, 167] width 35 height 7
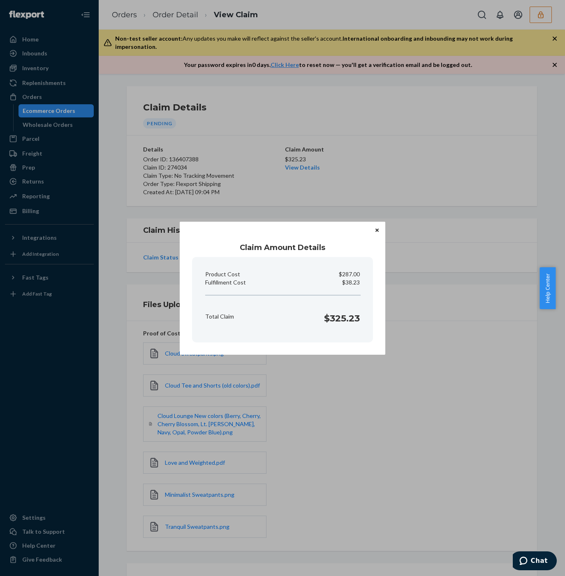
click at [432, 302] on div "Claim Amount Details Product Cost $287.00 Fulfillment Cost $38.23 Total Claim $…" at bounding box center [282, 288] width 565 height 576
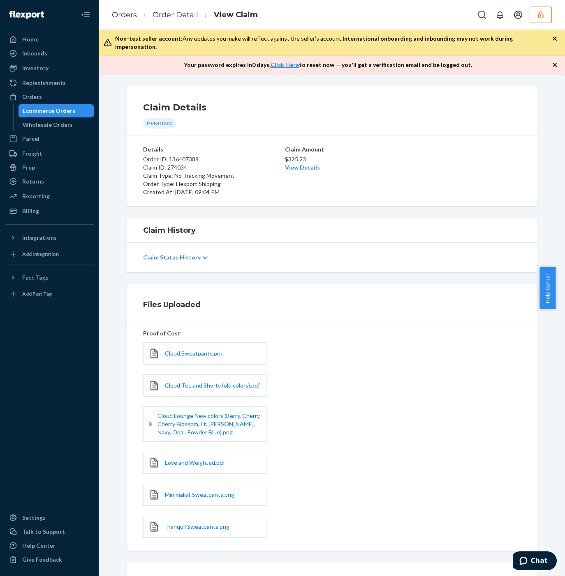
scroll to position [69, 0]
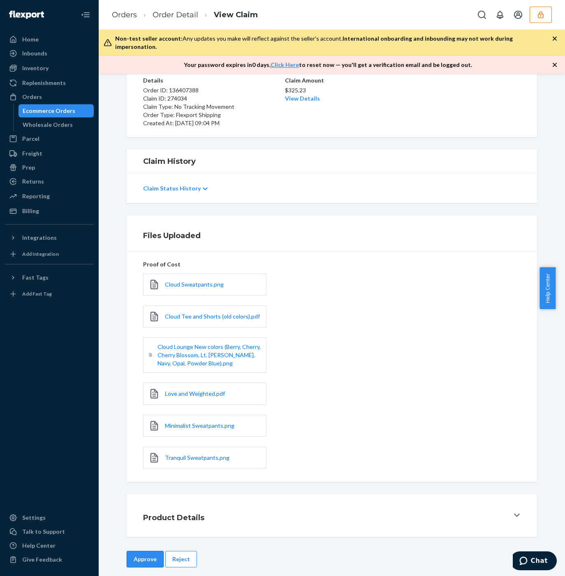
click at [138, 554] on button "Approve" at bounding box center [145, 559] width 37 height 16
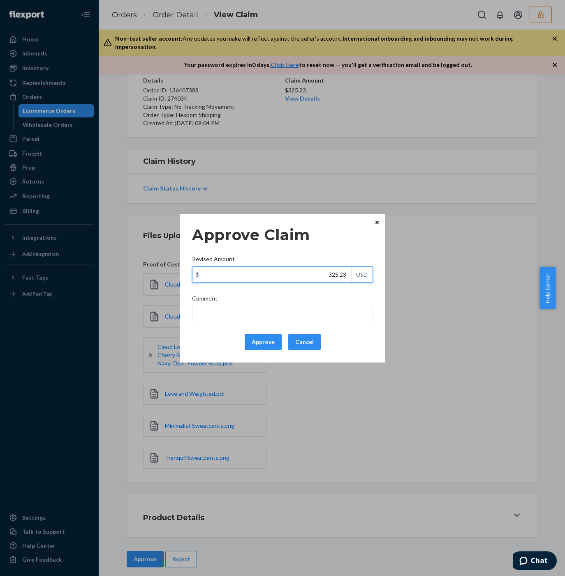
drag, startPoint x: 328, startPoint y: 273, endPoint x: 353, endPoint y: 275, distance: 24.8
click at [357, 274] on div "$ 325.23 USD" at bounding box center [282, 275] width 181 height 16
paste input "138"
drag, startPoint x: 311, startPoint y: 274, endPoint x: 385, endPoint y: 269, distance: 73.7
click at [385, 269] on div "Approve Claim Revised Amount $ 138.23 USD Comment Approve Cancel Home Inbounds …" at bounding box center [282, 288] width 565 height 576
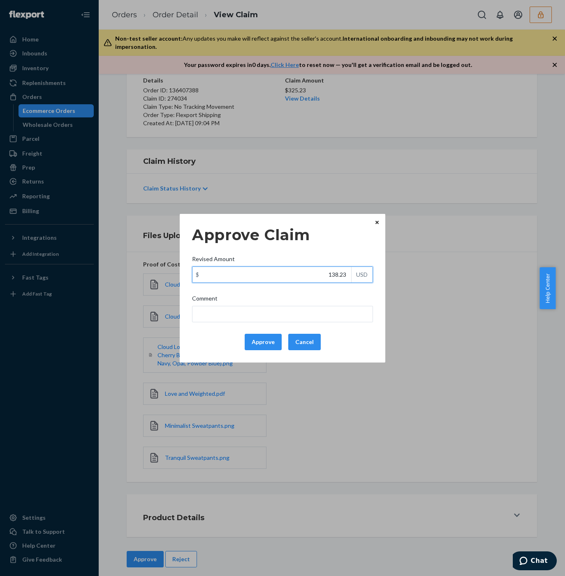
paste input "text"
drag, startPoint x: 327, startPoint y: 272, endPoint x: 354, endPoint y: 274, distance: 27.2
click at [354, 274] on div "$ 138.23 USD" at bounding box center [282, 275] width 181 height 16
paste input "text"
type input "138.23"
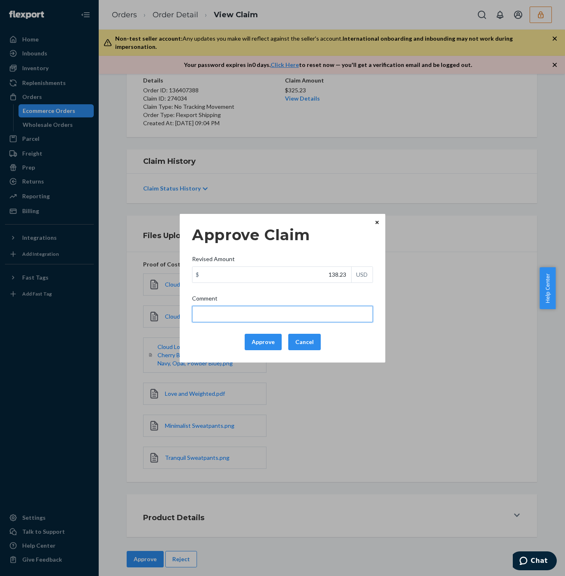
click at [245, 314] on input "Comment" at bounding box center [282, 314] width 181 height 16
type input "According to the terms & conditions updated on 5/1/25, no tracking movement cla…"
click at [254, 309] on input "According to the terms & conditions updated on 5/1/25, no tracking movement cla…" at bounding box center [282, 314] width 181 height 16
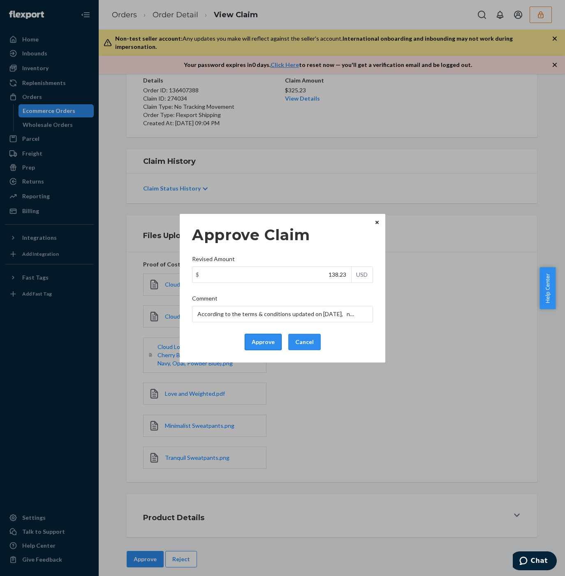
click at [263, 340] on button "Approve" at bounding box center [262, 342] width 37 height 16
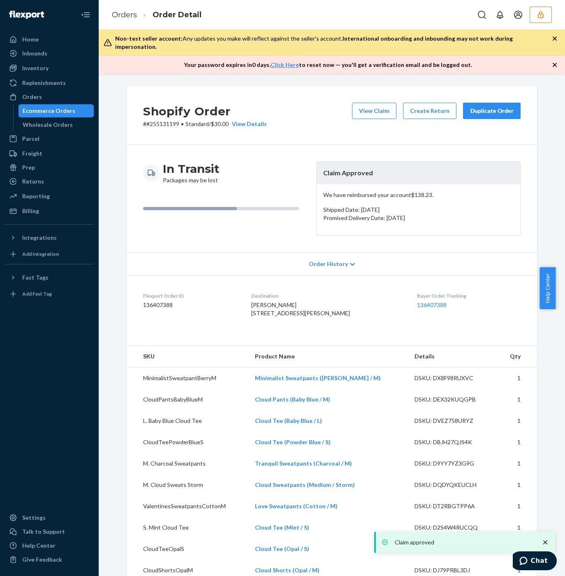
click at [131, 90] on div "Shopify Order # #255131199 • Standard / $30.00 View Details View Claim Create R…" at bounding box center [332, 115] width 410 height 59
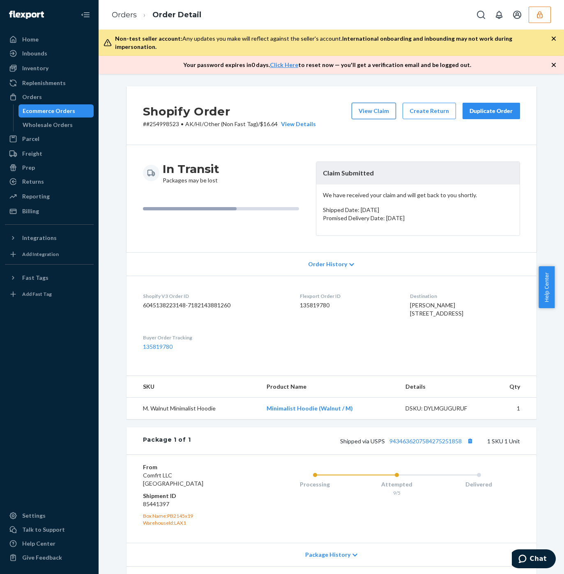
click at [365, 111] on button "View Claim" at bounding box center [374, 111] width 44 height 16
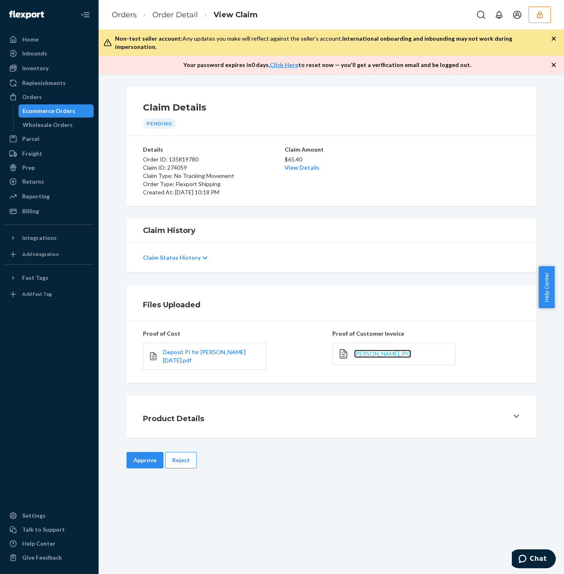
click at [364, 350] on span "[PERSON_NAME].JPG" at bounding box center [382, 353] width 57 height 7
click at [305, 164] on link "View Details" at bounding box center [302, 167] width 35 height 7
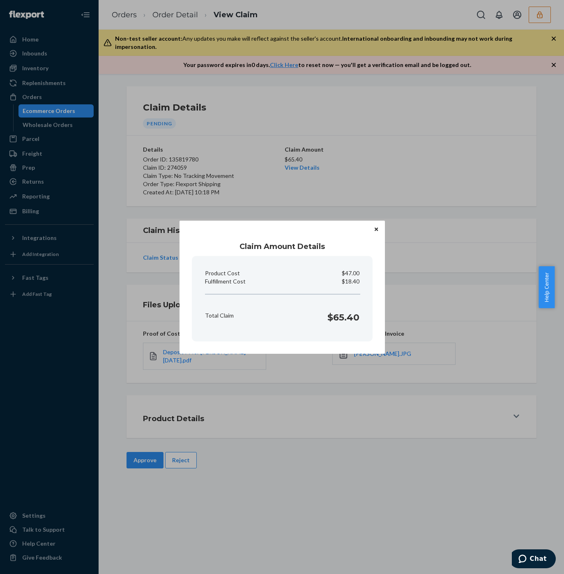
click at [394, 142] on div "Claim Amount Details Product Cost $47.00 Fulfillment Cost $18.40 Total Claim $6…" at bounding box center [282, 287] width 564 height 574
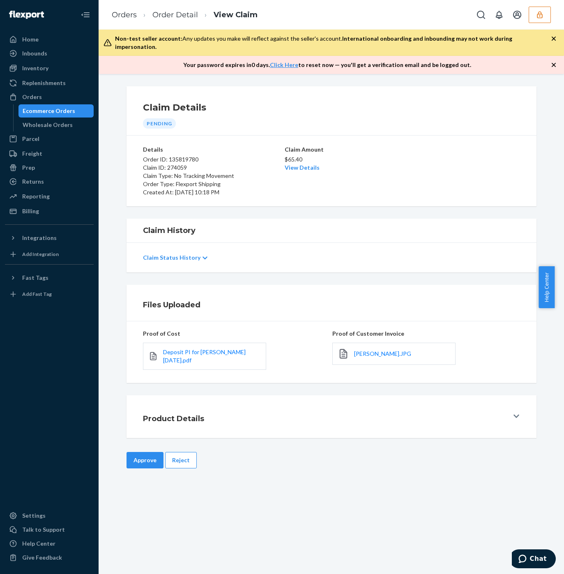
click at [141, 454] on button "Approve" at bounding box center [145, 460] width 37 height 16
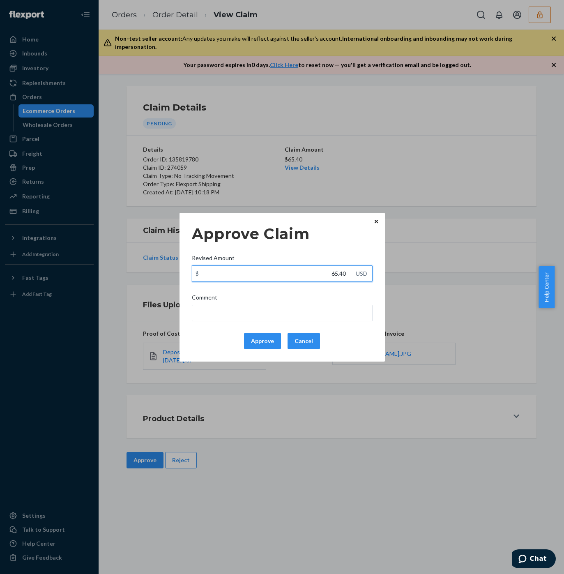
click at [374, 271] on div "Approve Claim Revised Amount $ 65.40 USD Comment Approve Cancel" at bounding box center [282, 287] width 205 height 149
paste input "40.5"
type input "40.50"
click at [311, 305] on input "Comment" at bounding box center [282, 313] width 181 height 16
type input "Total cost has been adjusted to 40% retail price plus fulfillment fee."
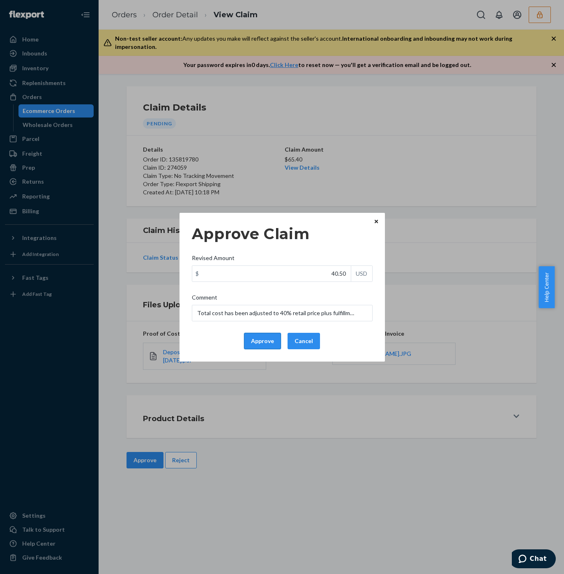
click at [258, 342] on button "Approve" at bounding box center [262, 341] width 37 height 16
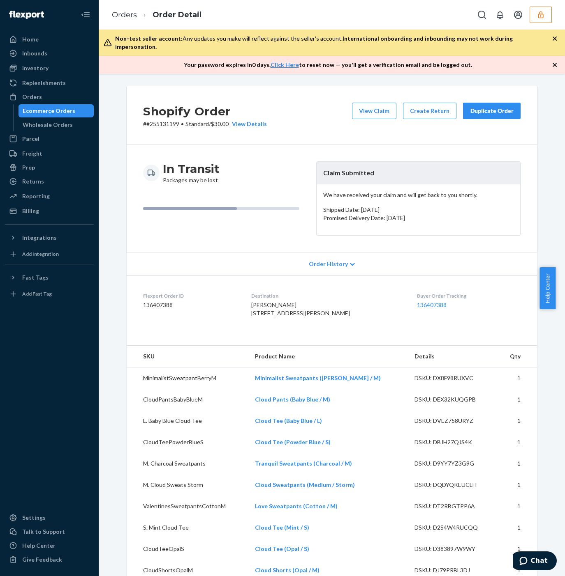
scroll to position [308, 0]
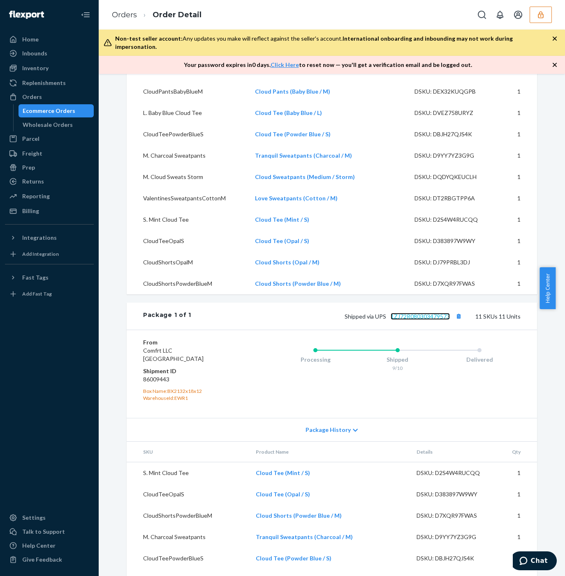
click at [405, 320] on link "1ZJ72R080303479573" at bounding box center [419, 316] width 59 height 7
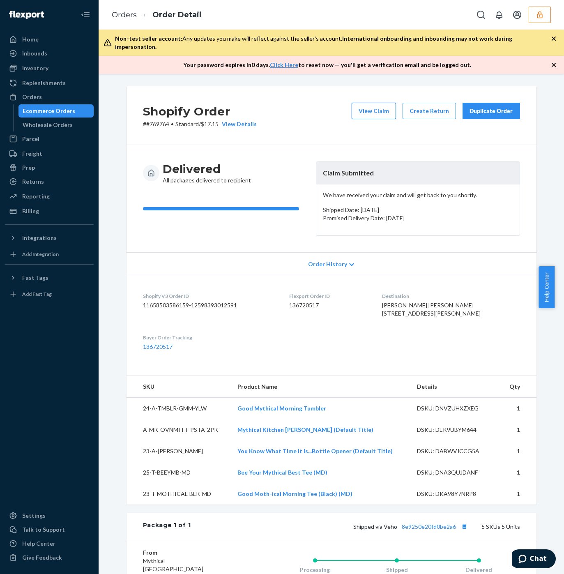
click at [375, 105] on button "View Claim" at bounding box center [374, 111] width 44 height 16
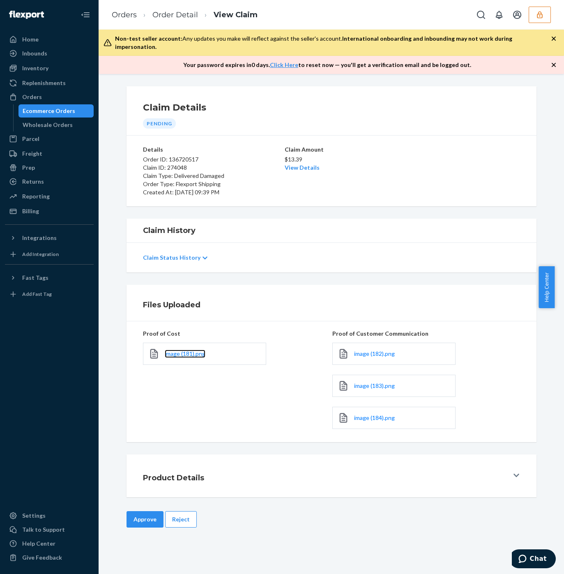
click at [170, 350] on link "image (181).png" at bounding box center [185, 354] width 41 height 8
click at [296, 164] on link "View Details" at bounding box center [302, 167] width 35 height 7
click at [448, 165] on div "Home Inbounds Shipping Plans Problems Inventory Products Replenishments Orders …" at bounding box center [282, 287] width 564 height 574
click at [140, 511] on button "Approve" at bounding box center [145, 519] width 37 height 16
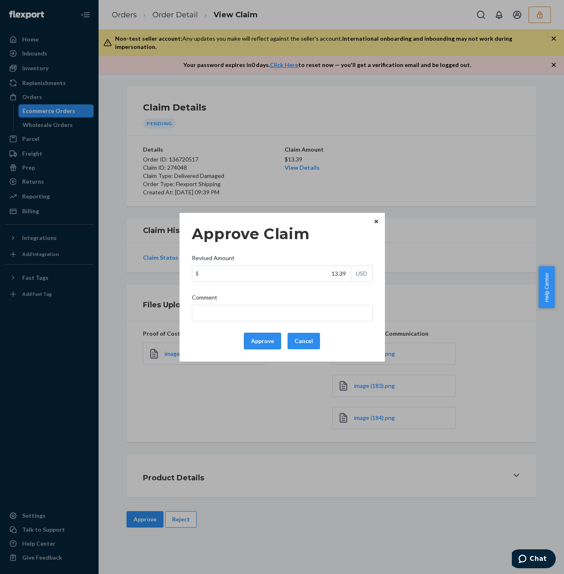
click at [260, 341] on button "Approve" at bounding box center [262, 341] width 37 height 16
